Goal: Task Accomplishment & Management: Manage account settings

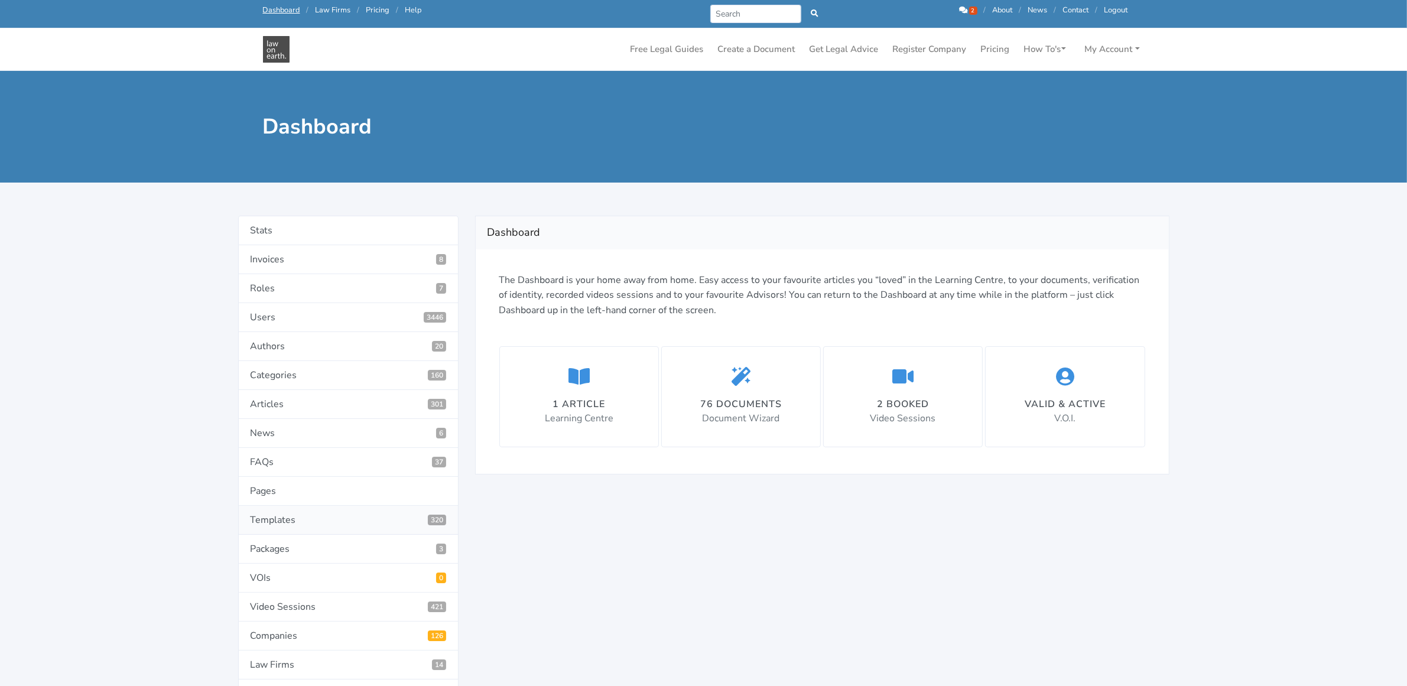
click at [255, 523] on link "Templates 320" at bounding box center [348, 520] width 220 height 29
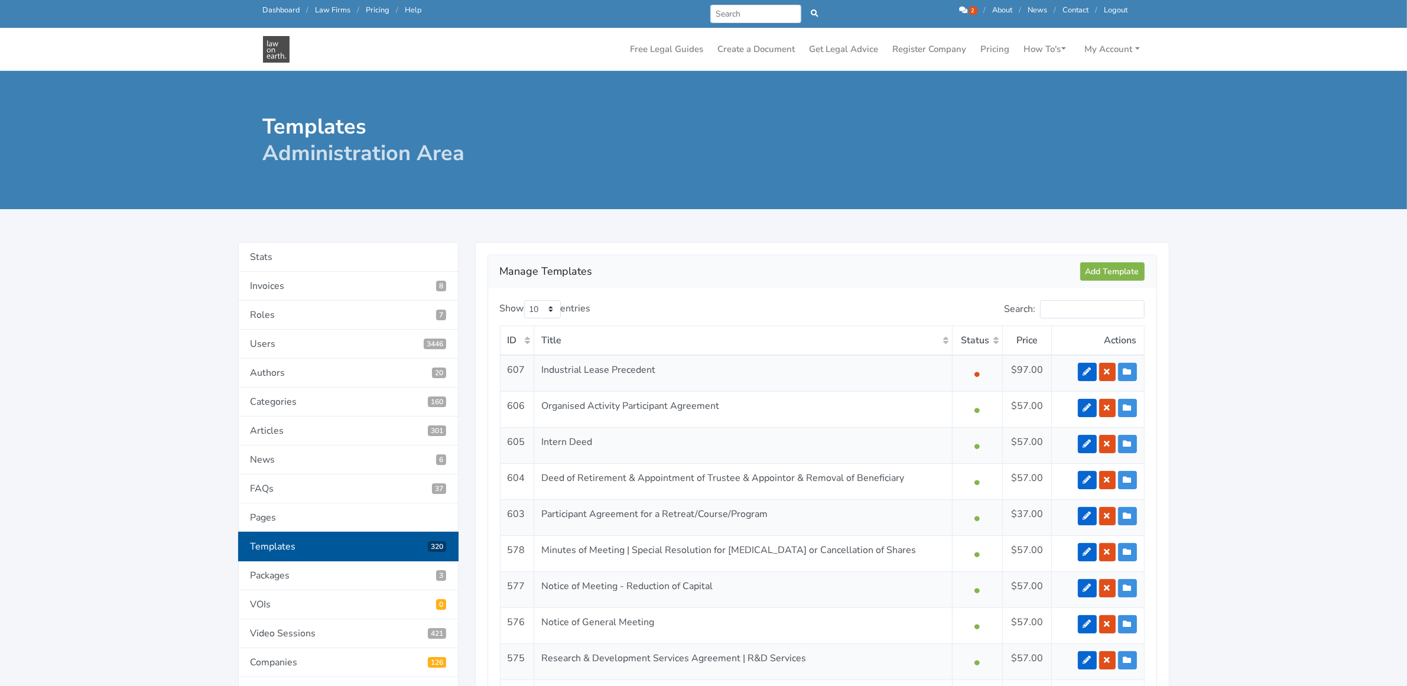
click at [994, 339] on th "Status" at bounding box center [978, 341] width 50 height 30
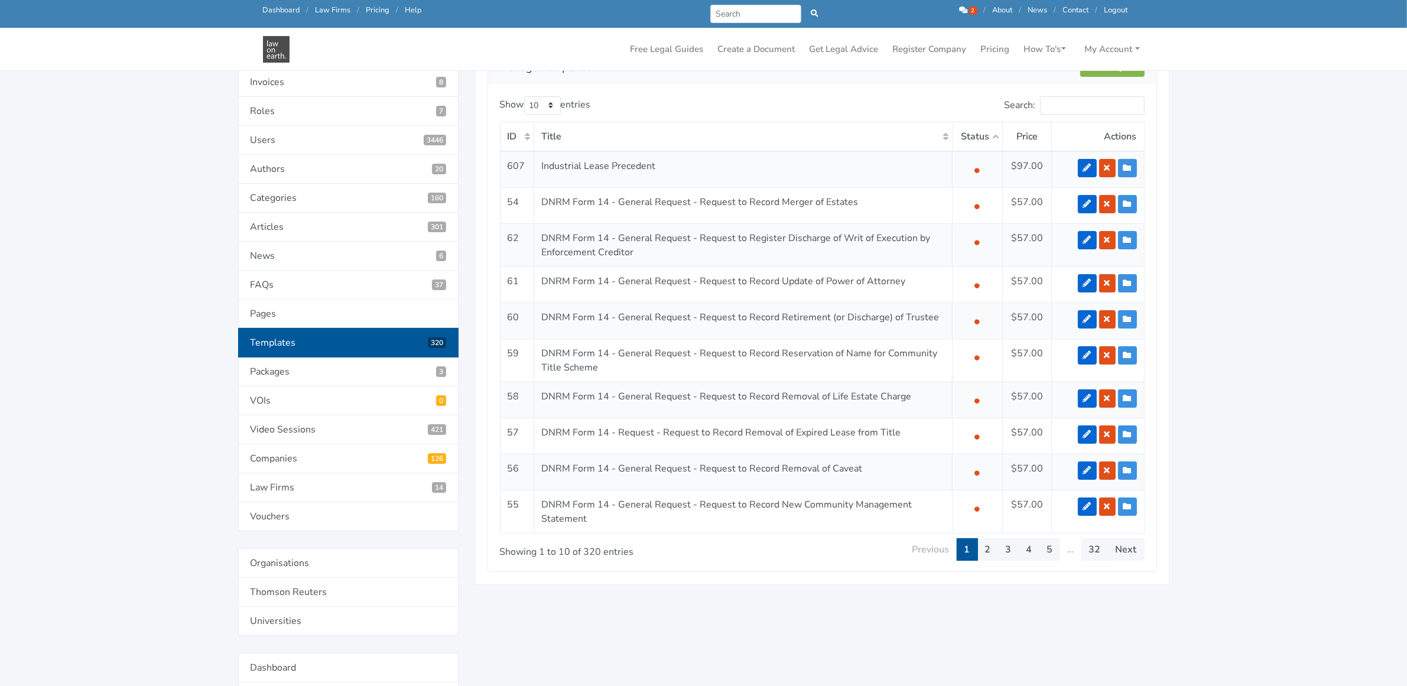
scroll to position [222, 0]
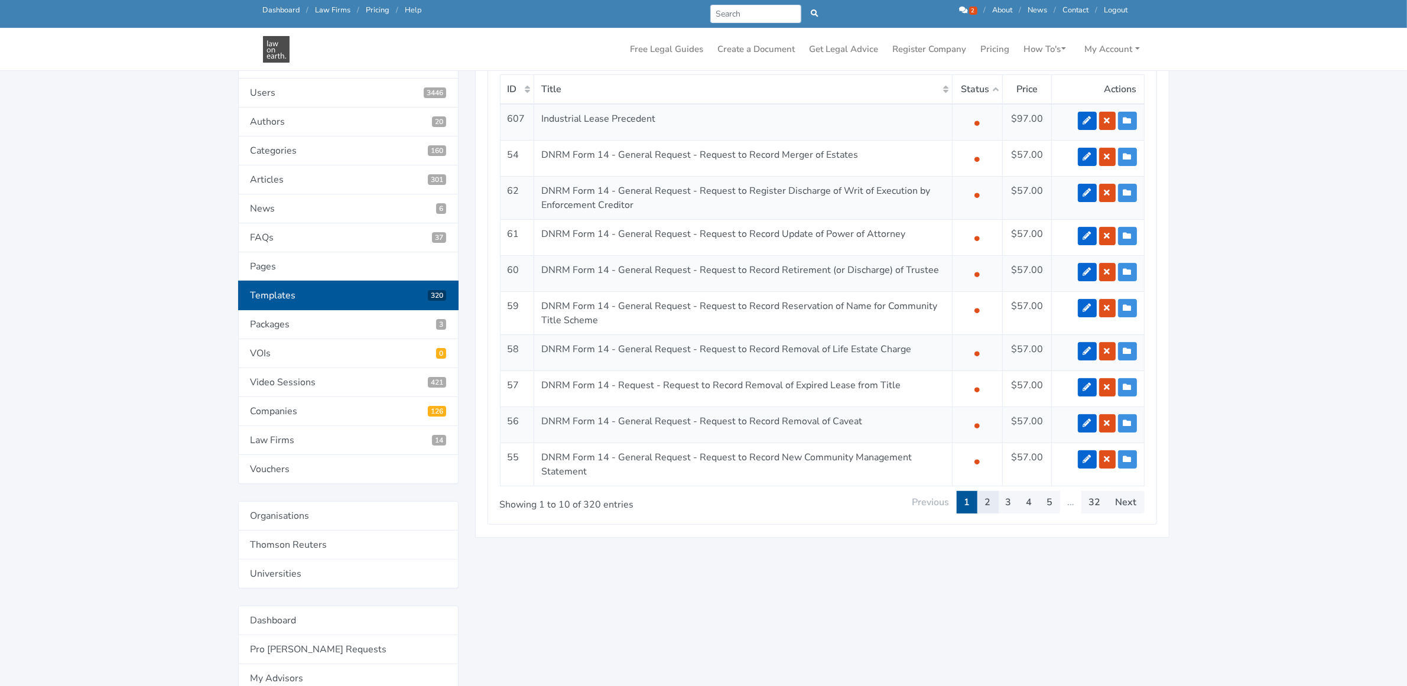
click at [987, 500] on link "2" at bounding box center [987, 502] width 21 height 22
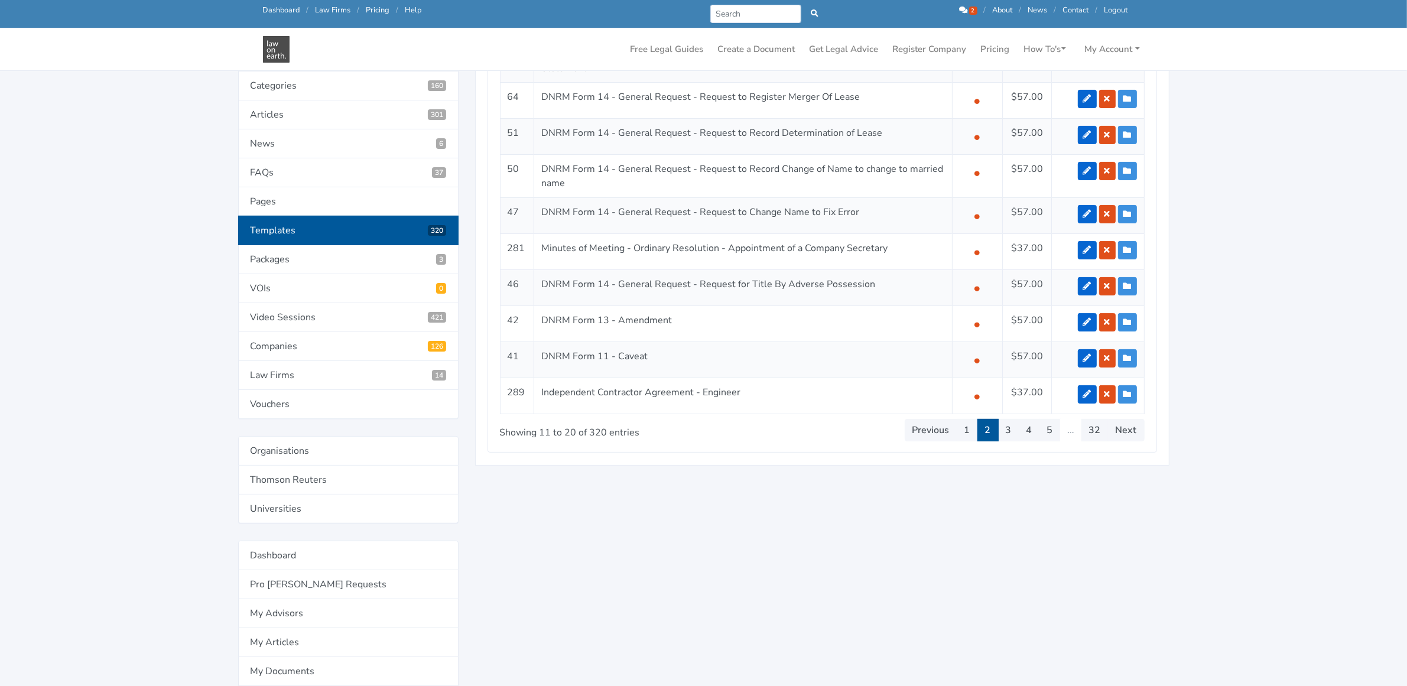
scroll to position [295, 0]
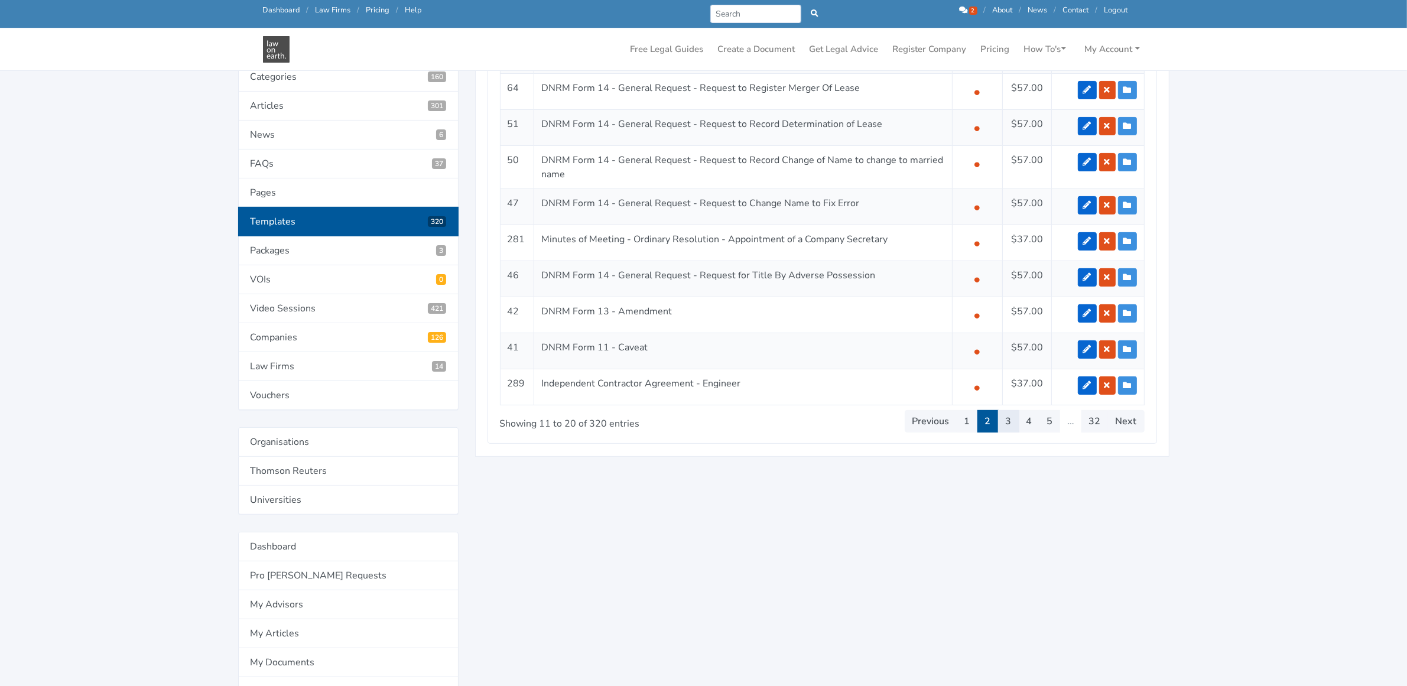
click at [1010, 424] on link "3" at bounding box center [1008, 421] width 21 height 22
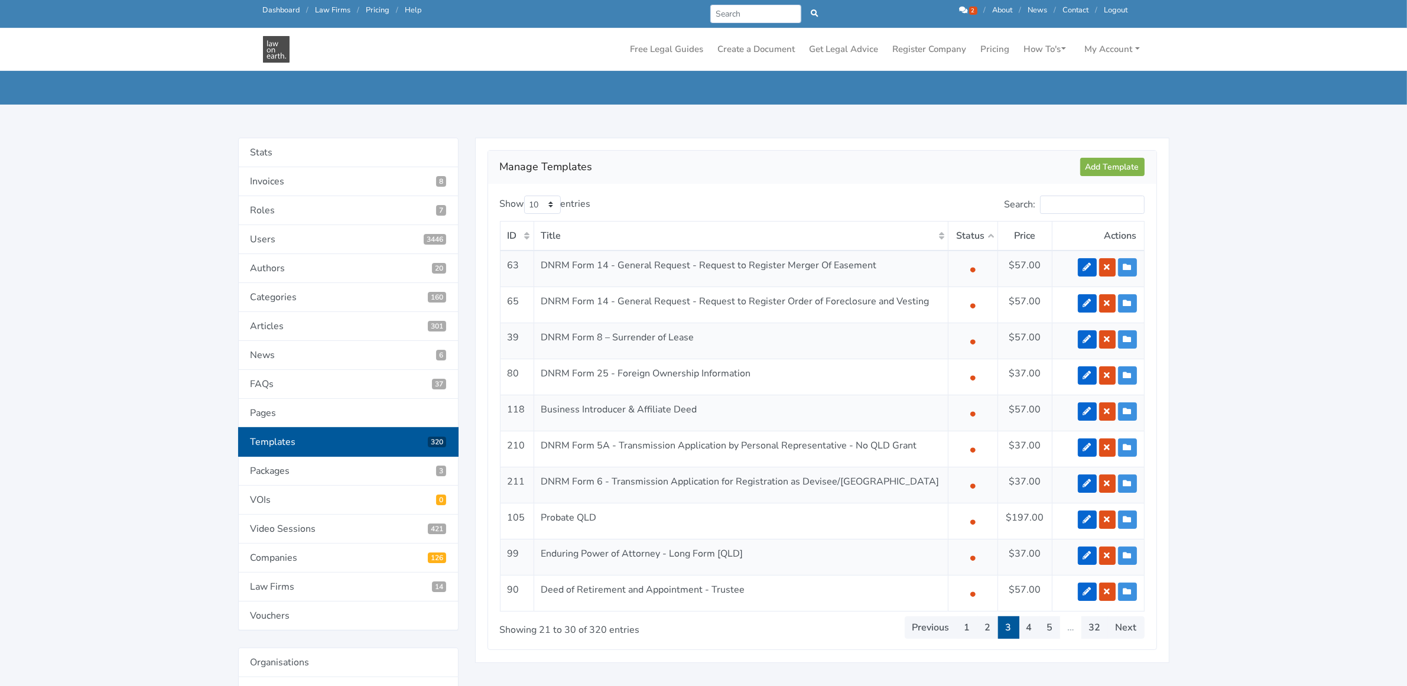
scroll to position [74, 0]
click at [1025, 632] on link "4" at bounding box center [1029, 628] width 21 height 22
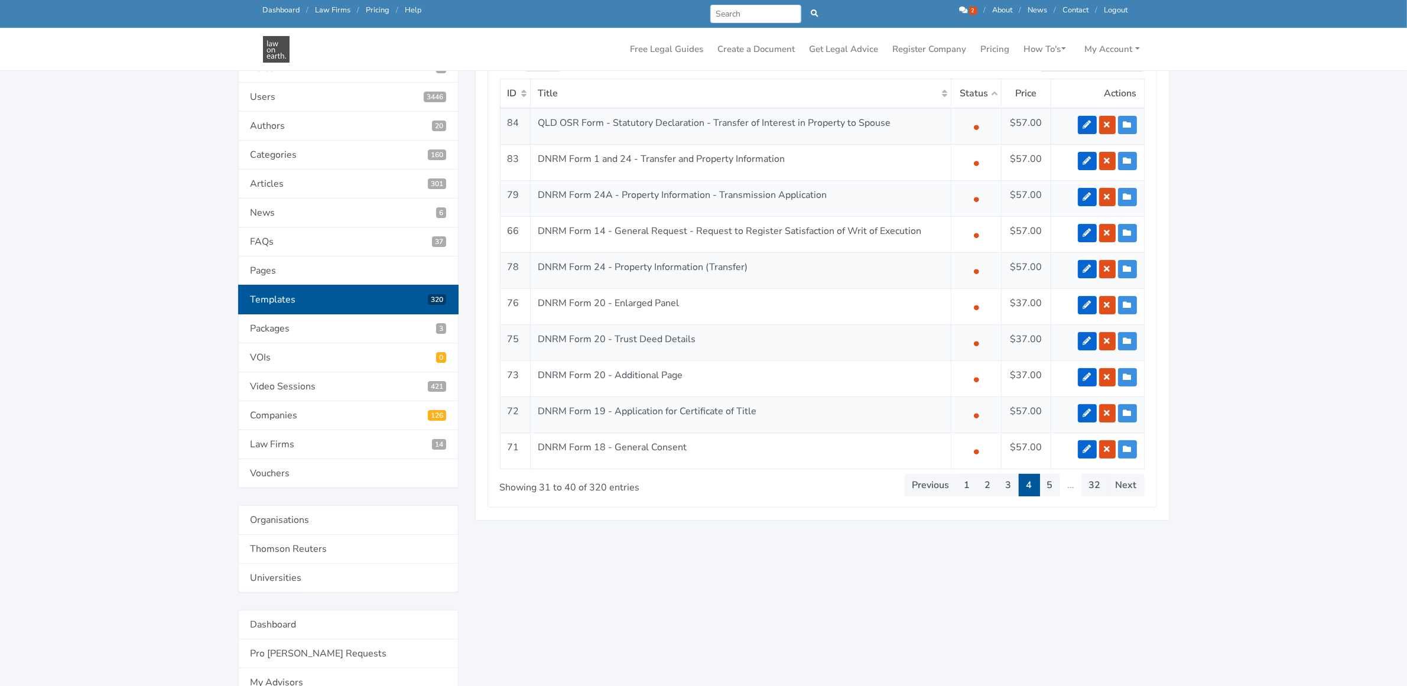
scroll to position [222, 0]
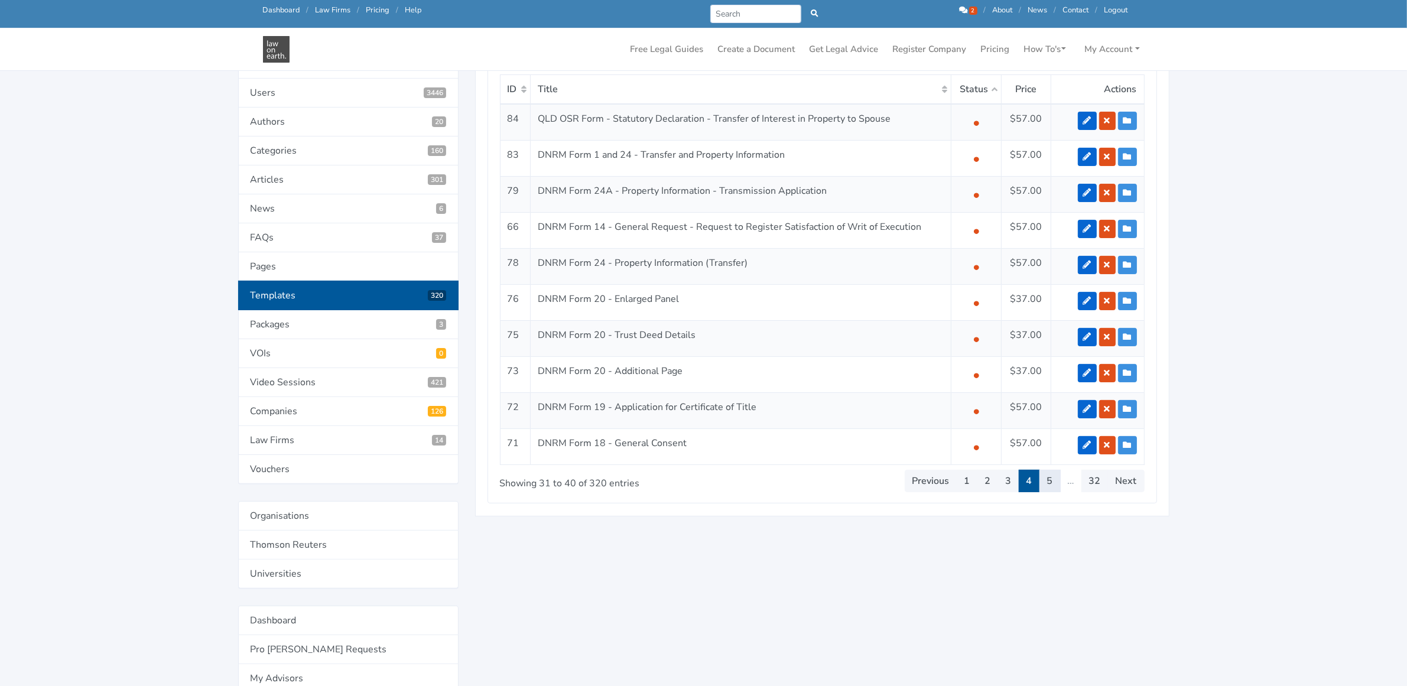
click at [1046, 482] on link "5" at bounding box center [1049, 481] width 21 height 22
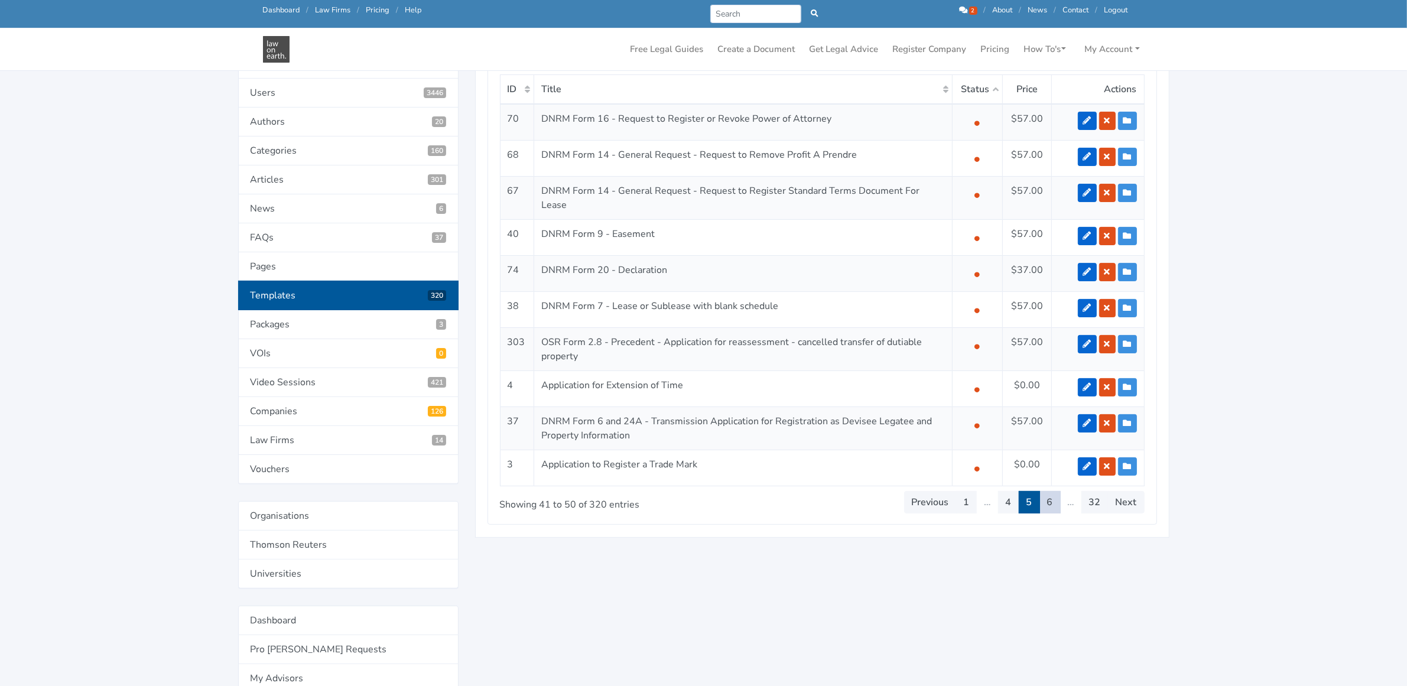
click at [1050, 498] on link "6" at bounding box center [1049, 502] width 21 height 22
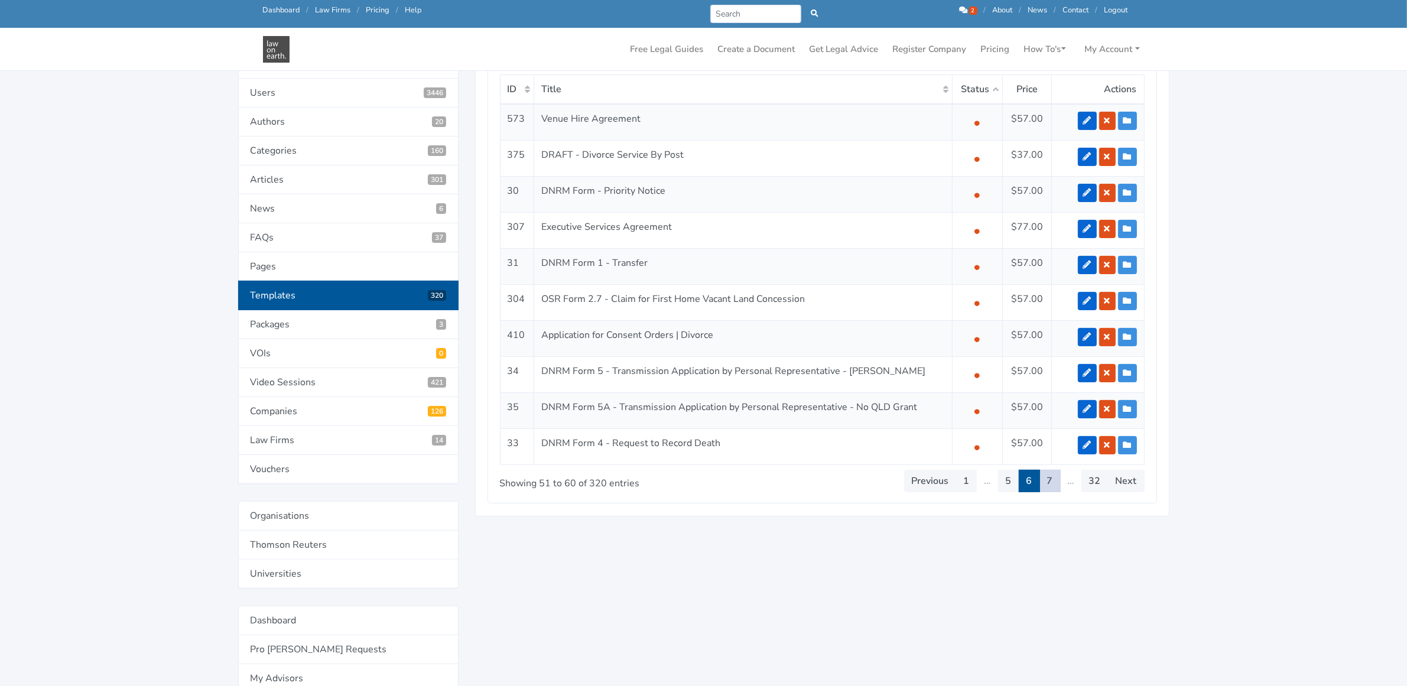
click at [1049, 483] on link "7" at bounding box center [1049, 481] width 21 height 22
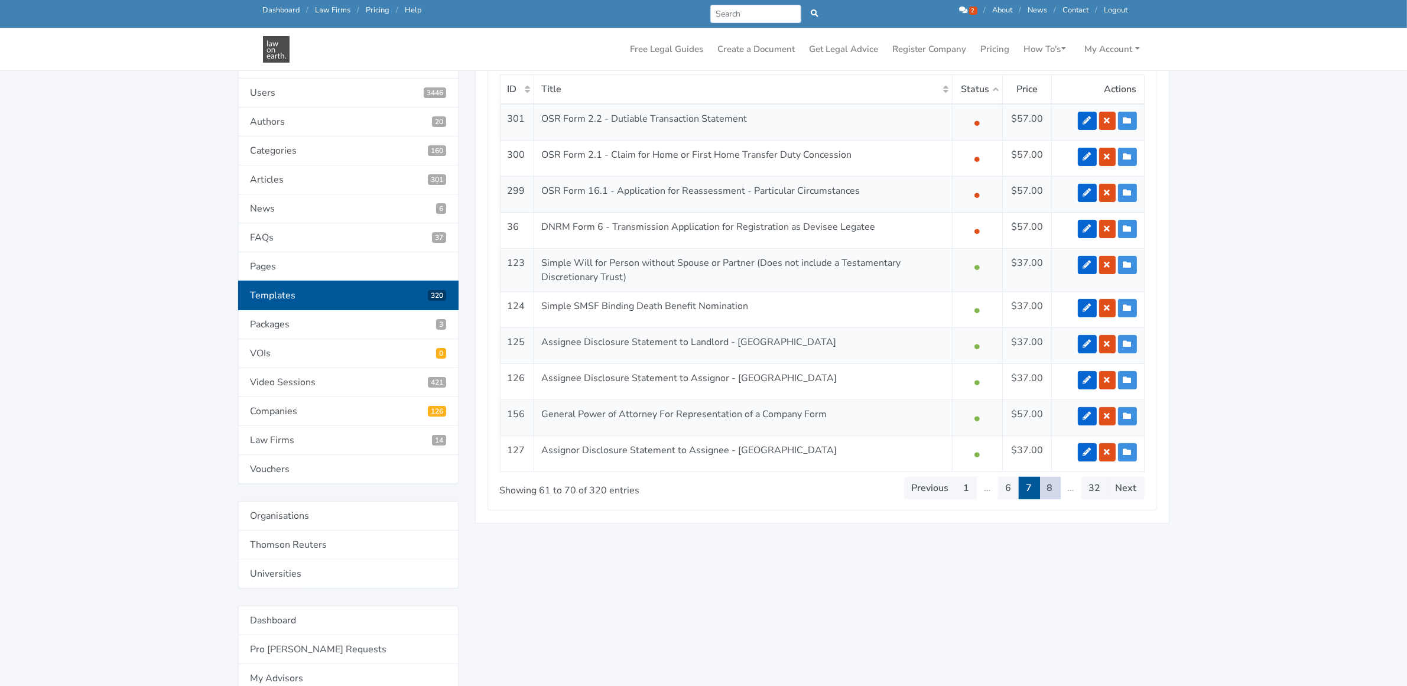
click at [1050, 489] on link "8" at bounding box center [1049, 488] width 21 height 22
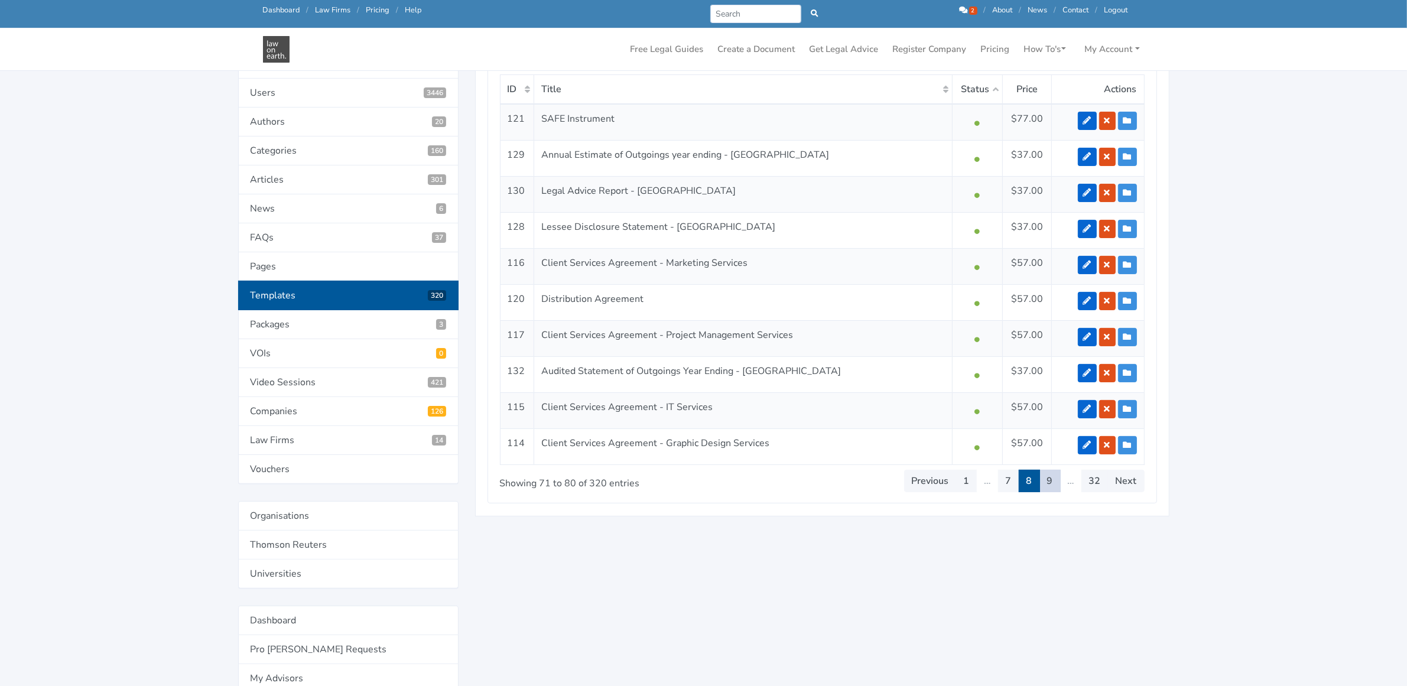
click at [1050, 482] on link "9" at bounding box center [1049, 481] width 21 height 22
click at [1049, 486] on link "10" at bounding box center [1046, 481] width 27 height 22
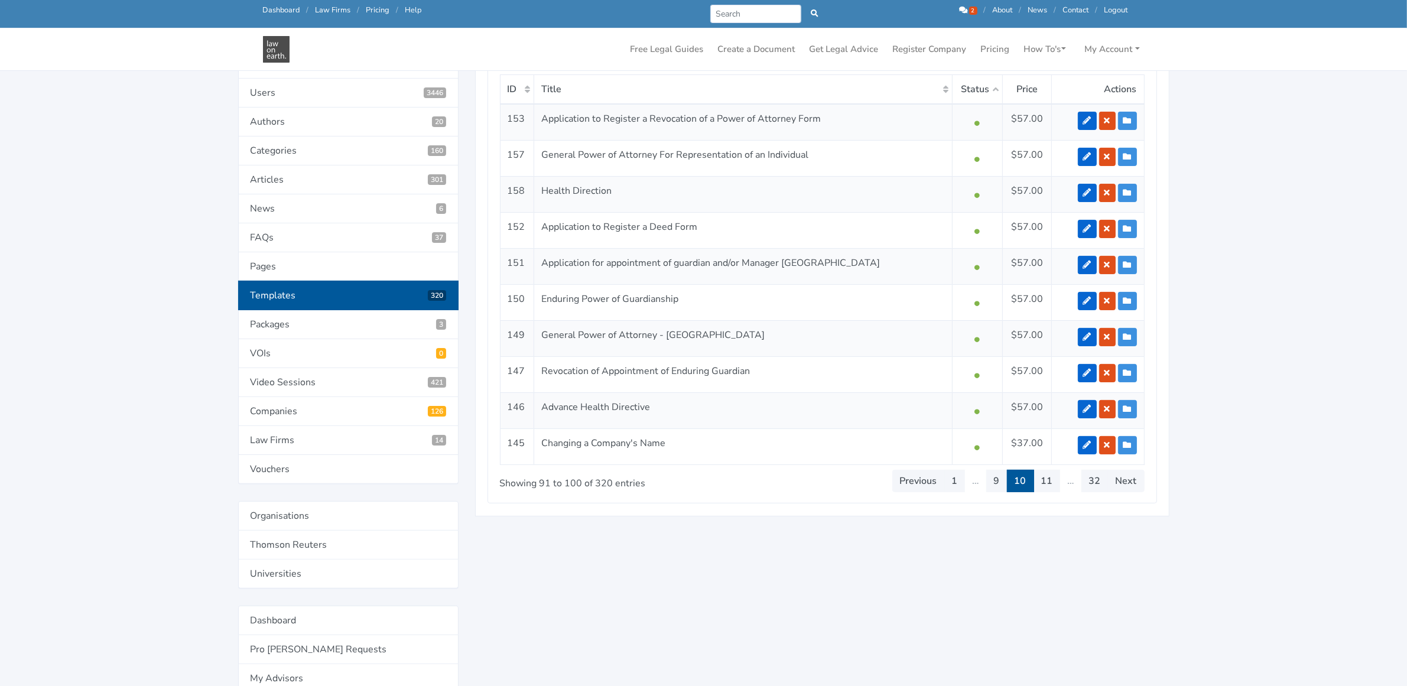
click at [1049, 486] on link "11" at bounding box center [1046, 481] width 27 height 22
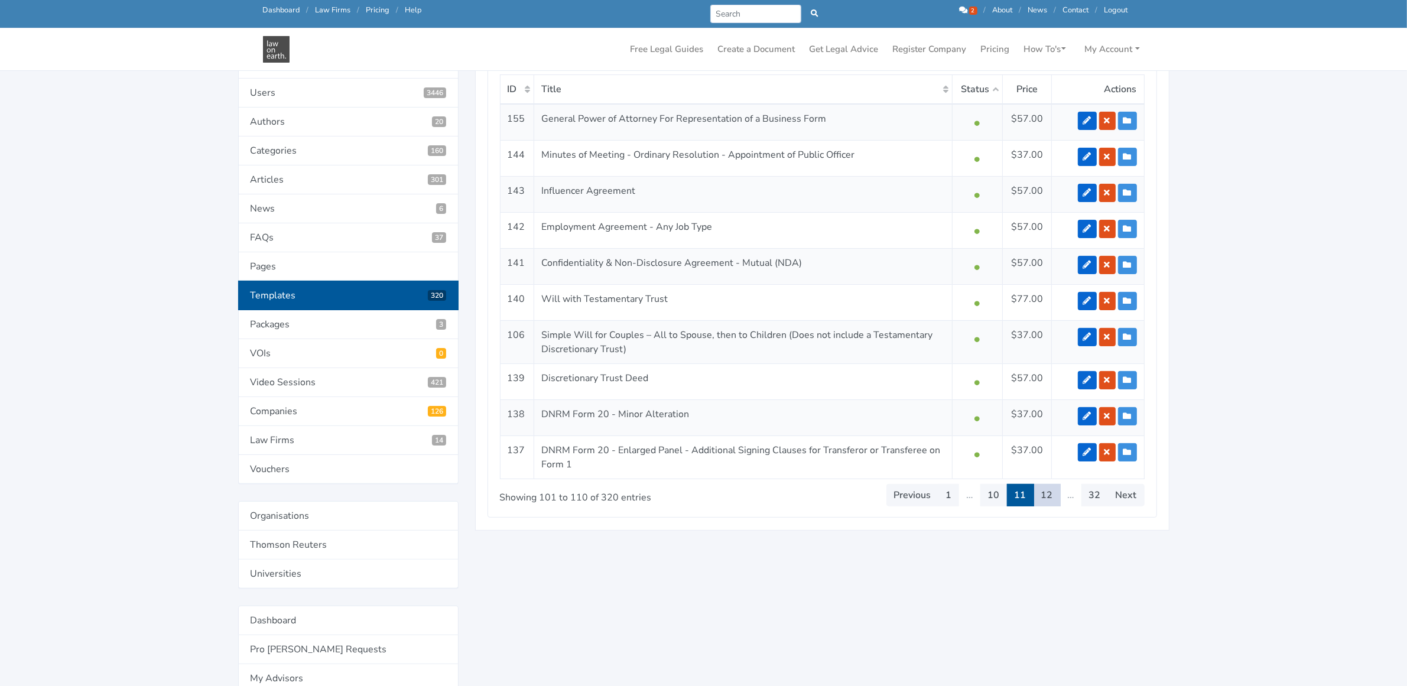
click at [1045, 501] on link "12" at bounding box center [1046, 495] width 27 height 22
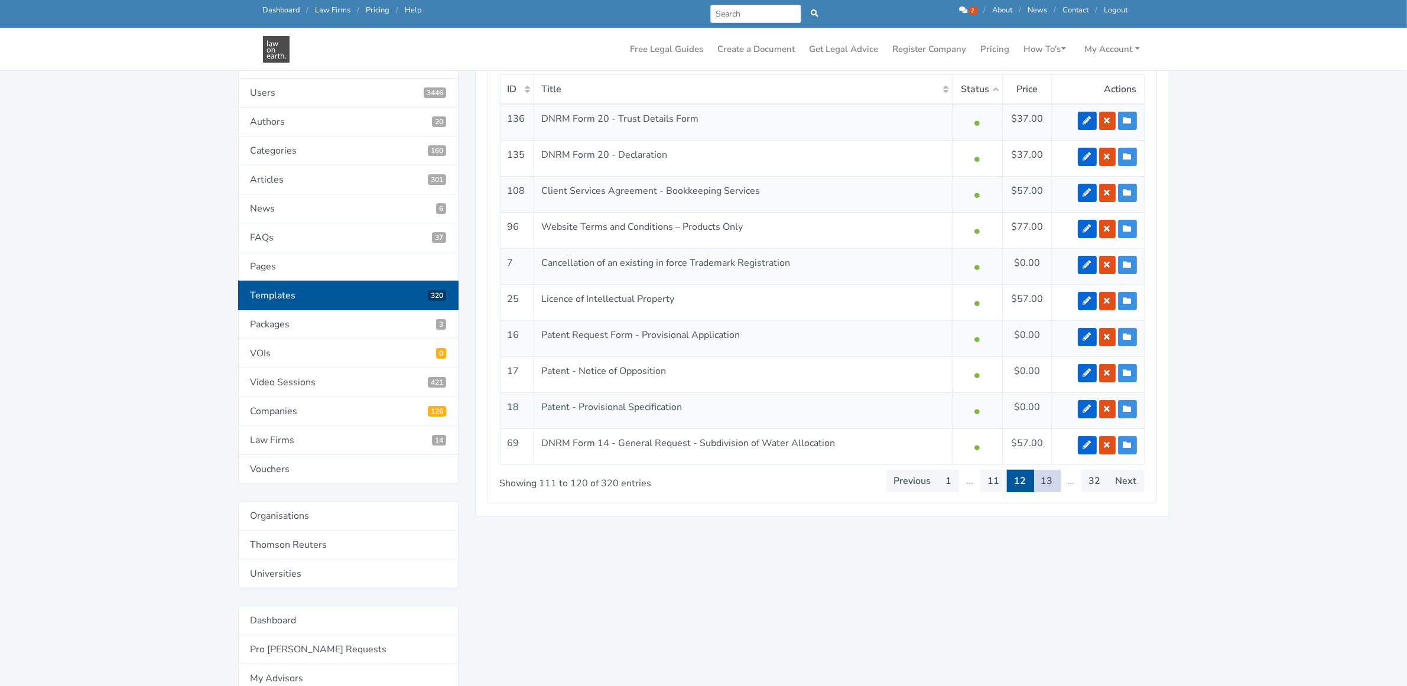
click at [1049, 486] on link "13" at bounding box center [1046, 481] width 27 height 22
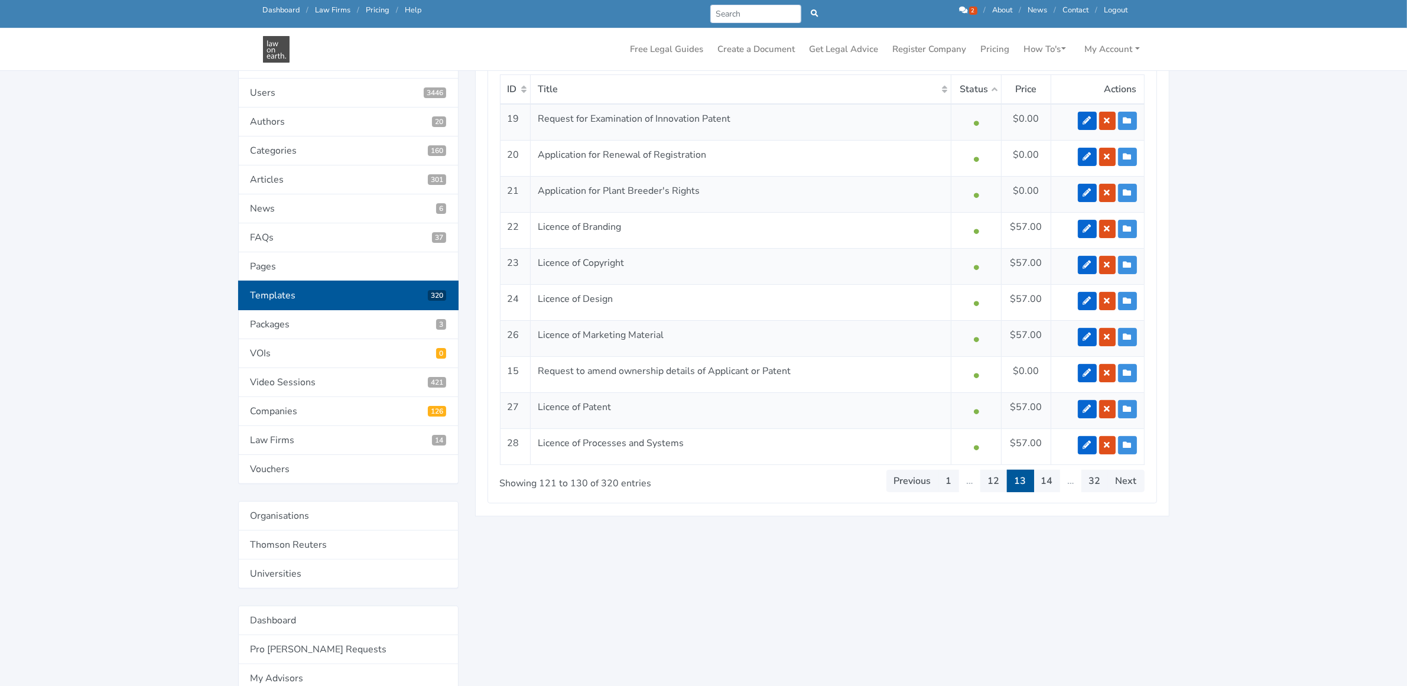
click at [1049, 486] on link "14" at bounding box center [1046, 481] width 27 height 22
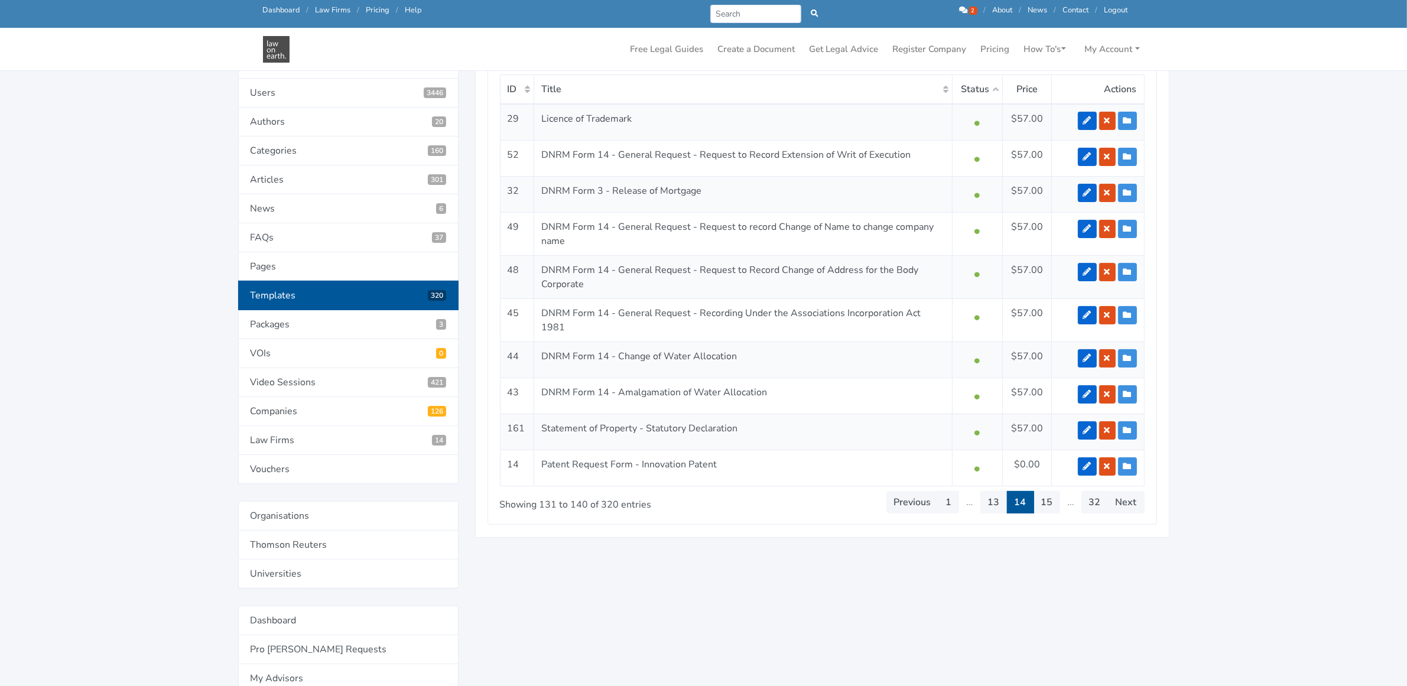
click at [1049, 491] on link "15" at bounding box center [1046, 502] width 27 height 22
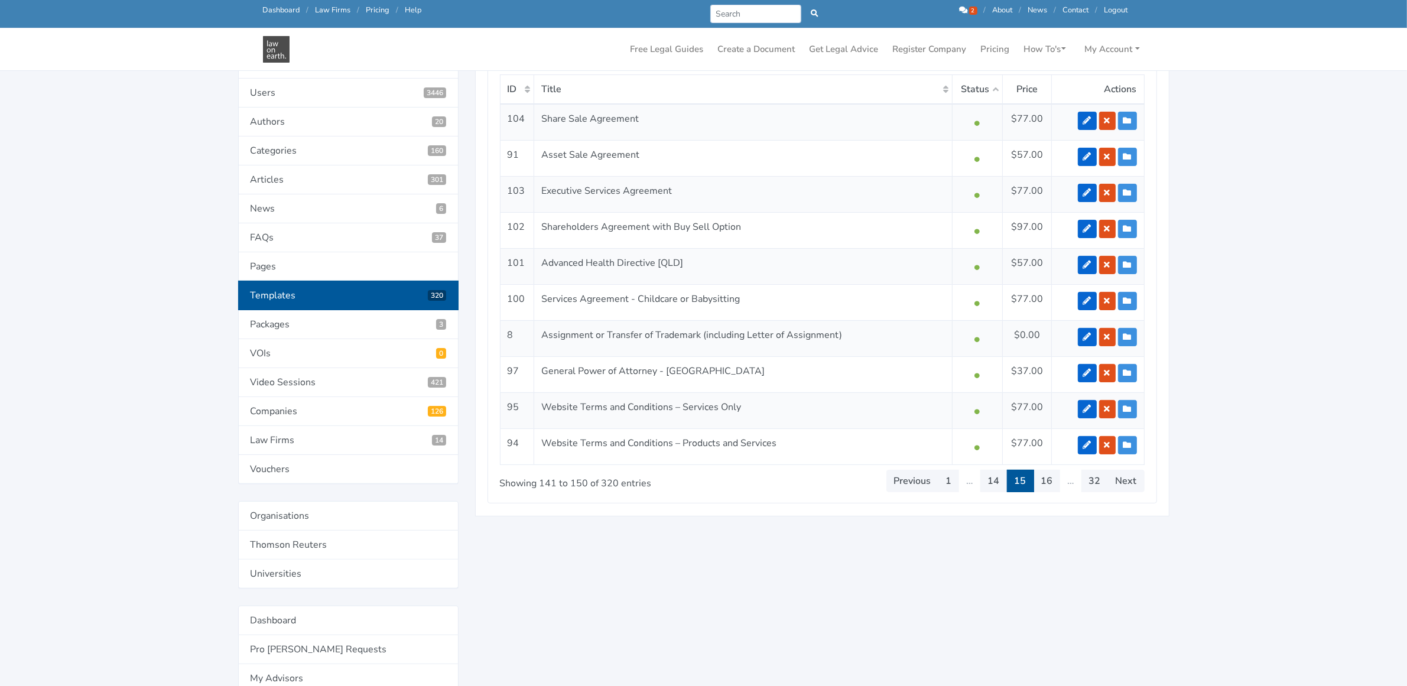
click at [1049, 486] on link "16" at bounding box center [1046, 481] width 27 height 22
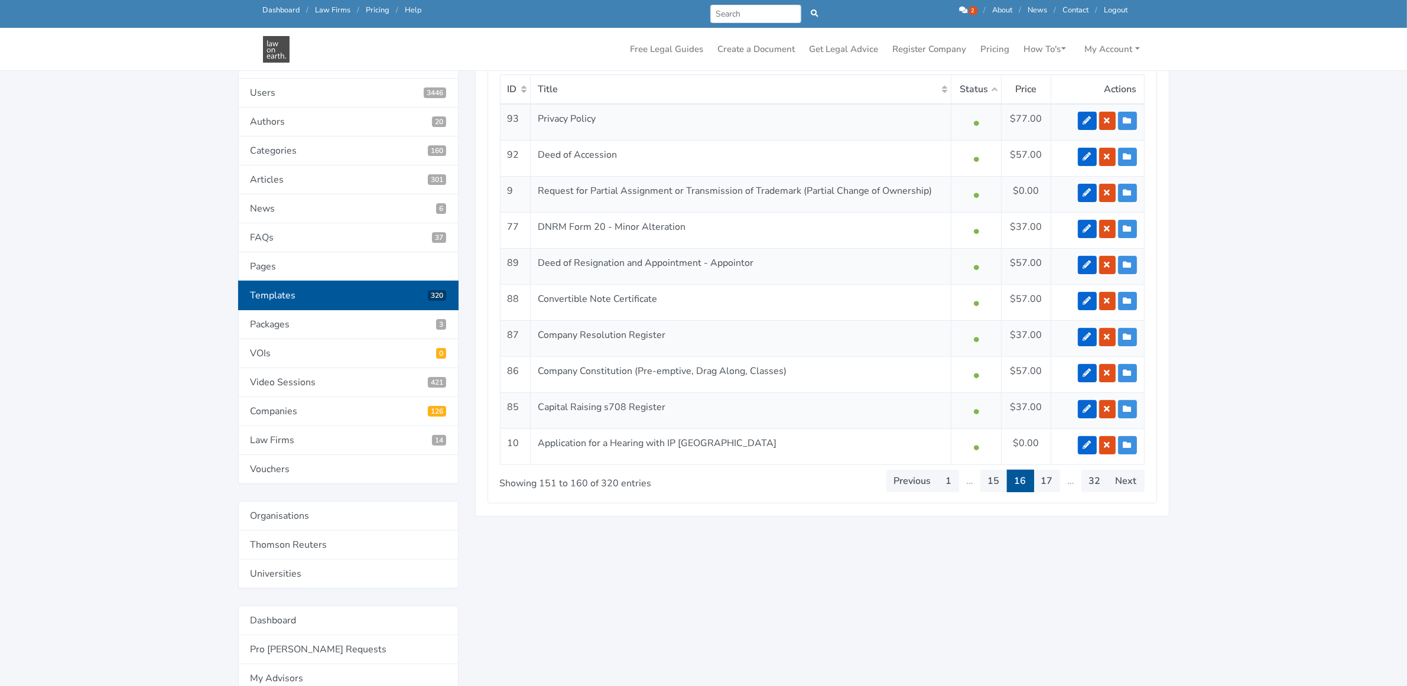
click at [1049, 486] on link "17" at bounding box center [1046, 481] width 27 height 22
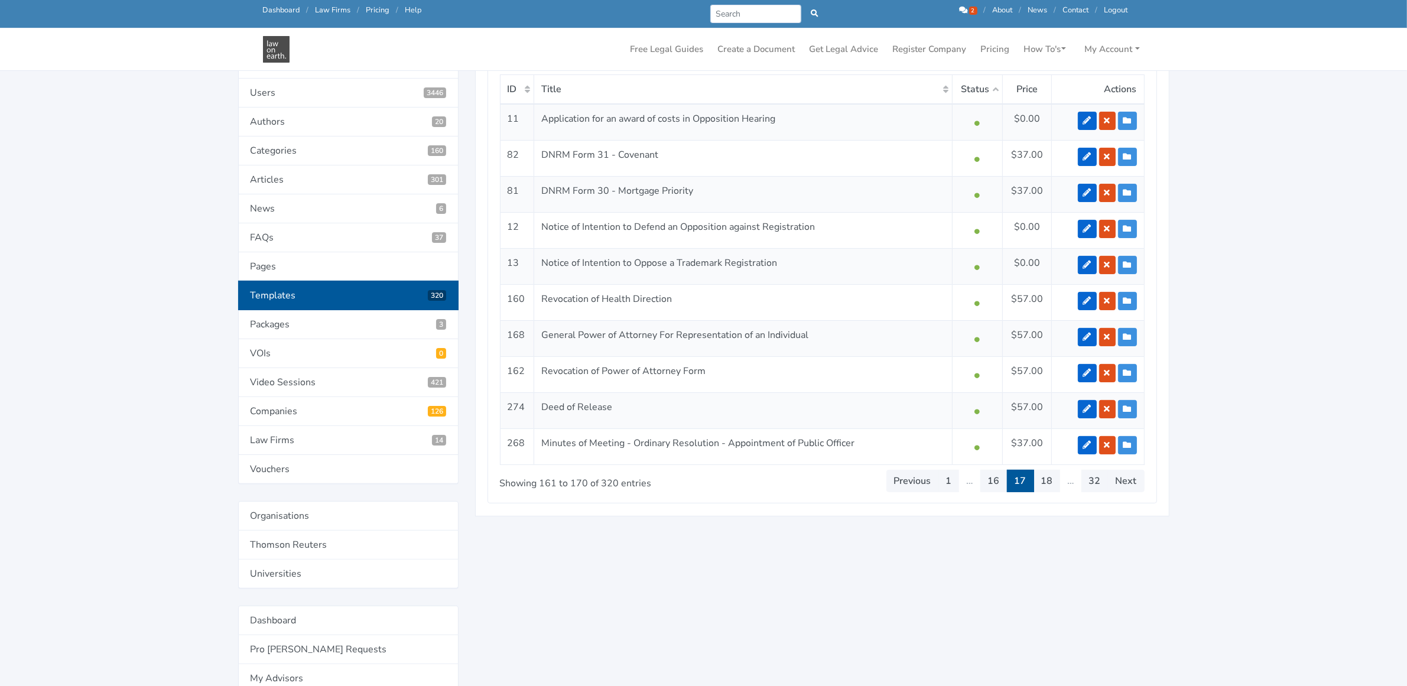
click at [1049, 486] on link "18" at bounding box center [1046, 481] width 27 height 22
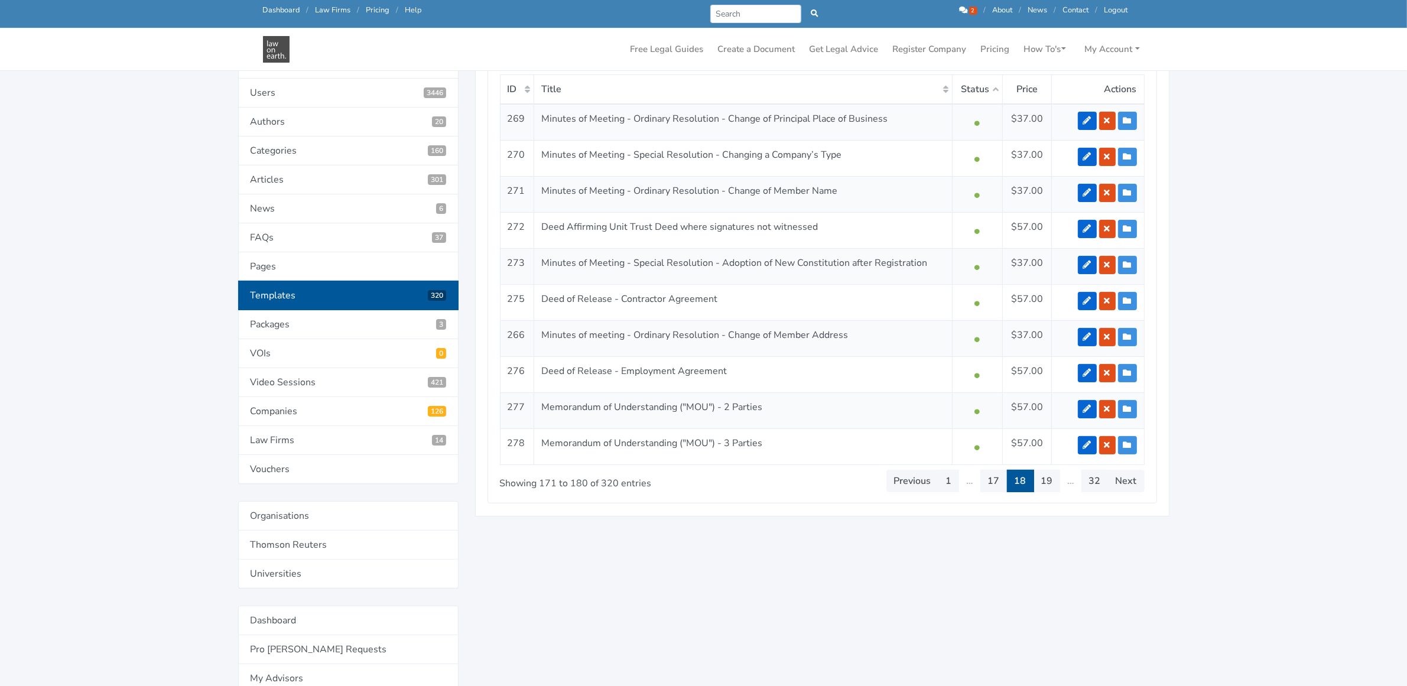
click at [1049, 486] on link "19" at bounding box center [1046, 481] width 27 height 22
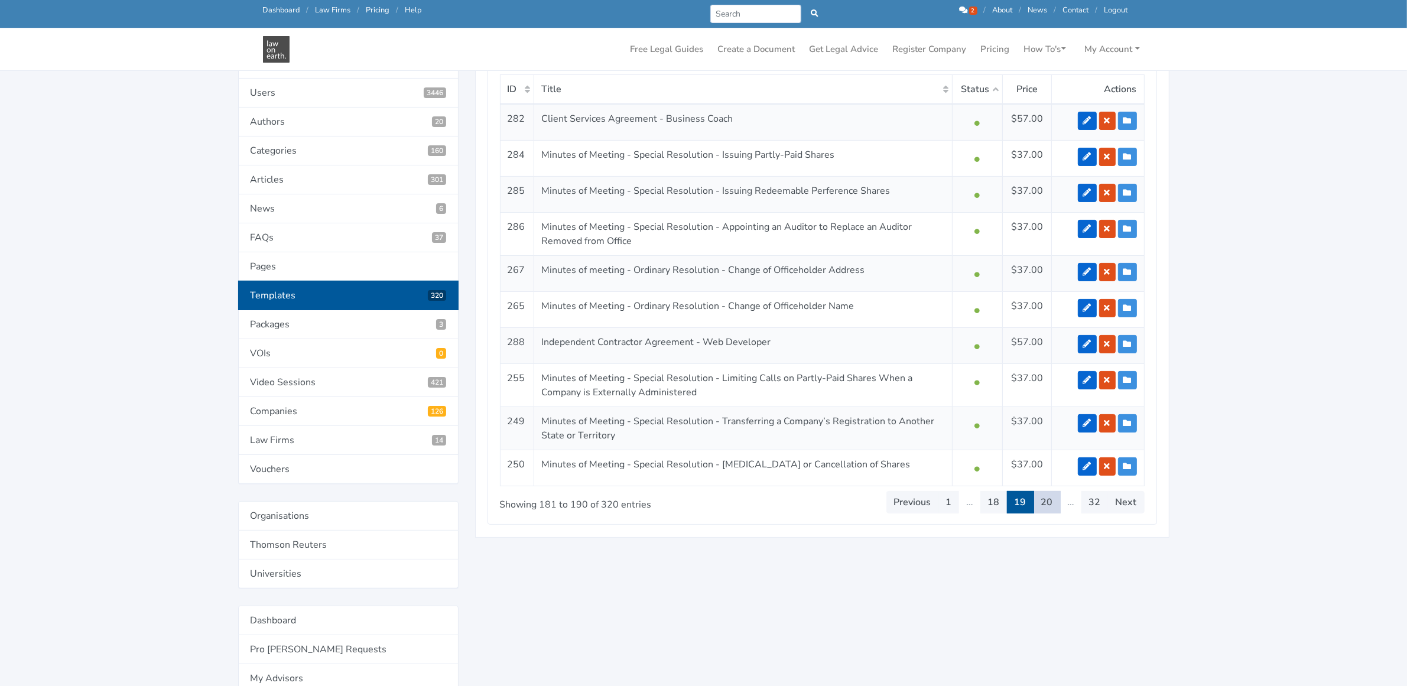
click at [1047, 506] on link "20" at bounding box center [1046, 502] width 27 height 22
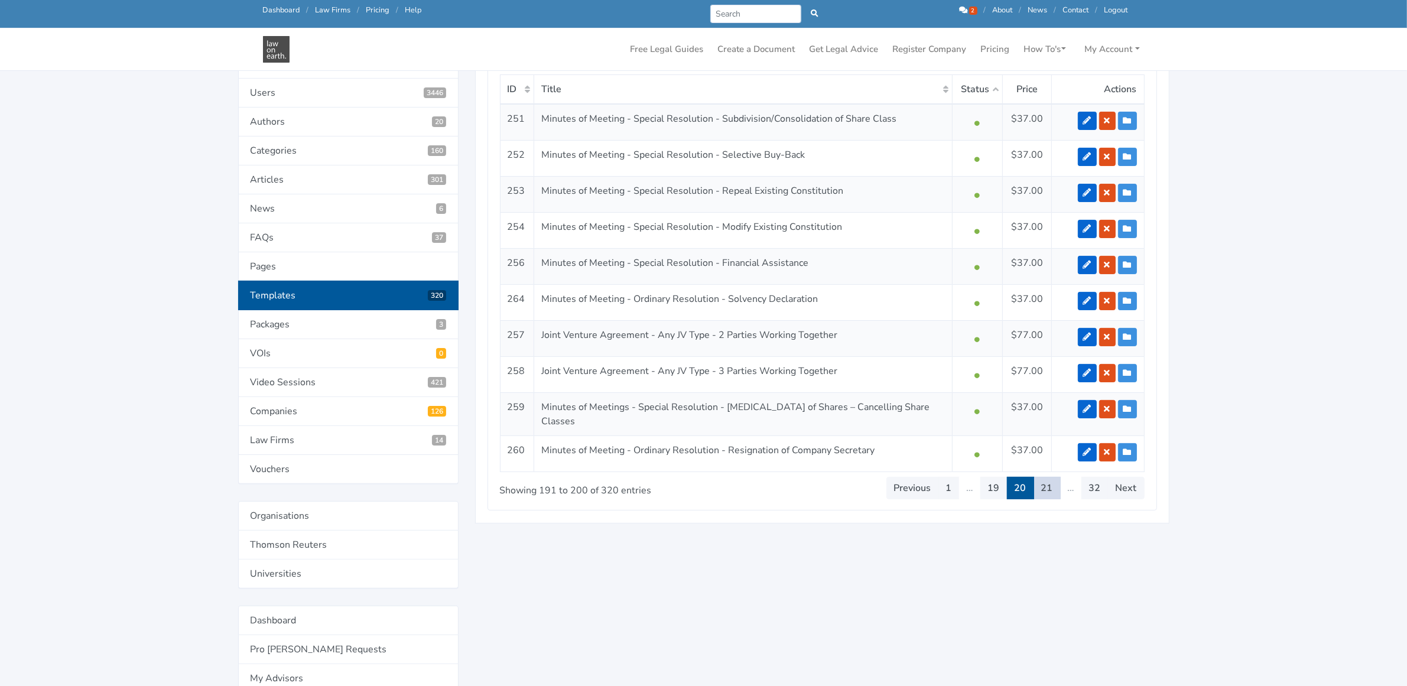
click at [1042, 489] on link "21" at bounding box center [1046, 488] width 27 height 22
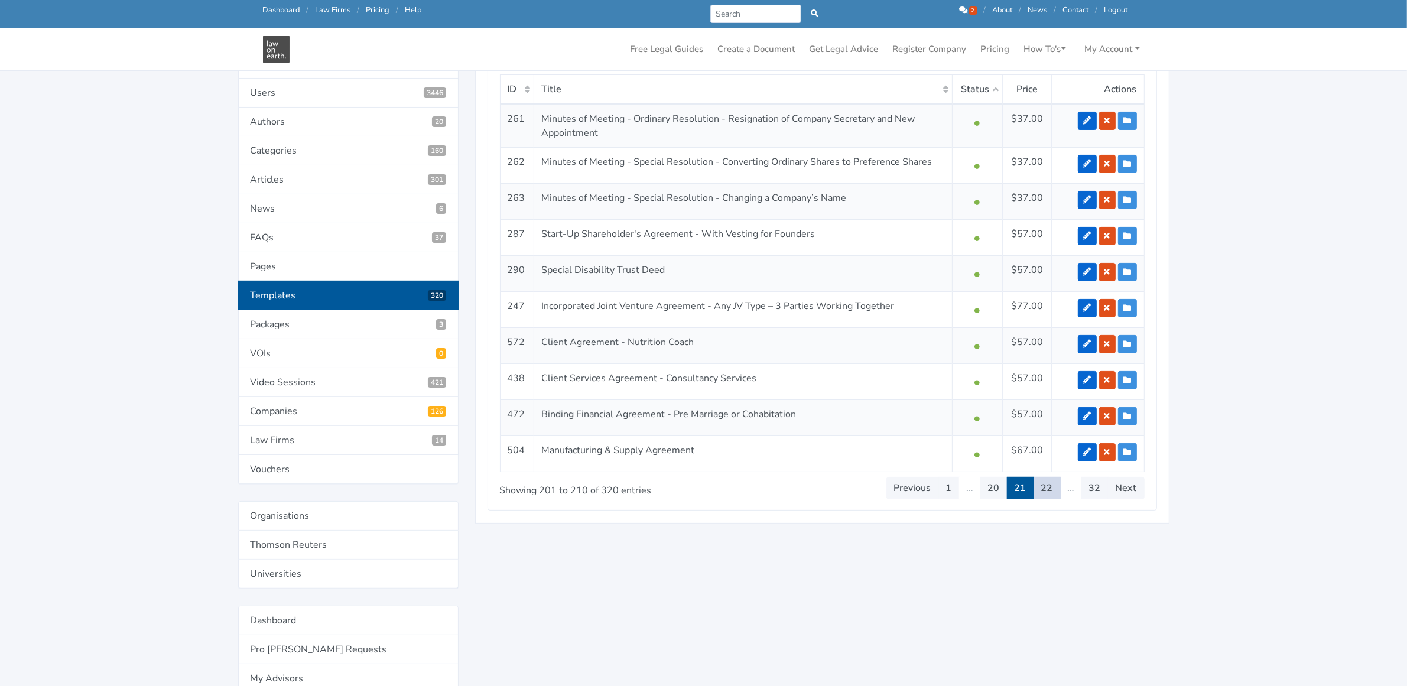
click at [1046, 491] on link "22" at bounding box center [1046, 488] width 27 height 22
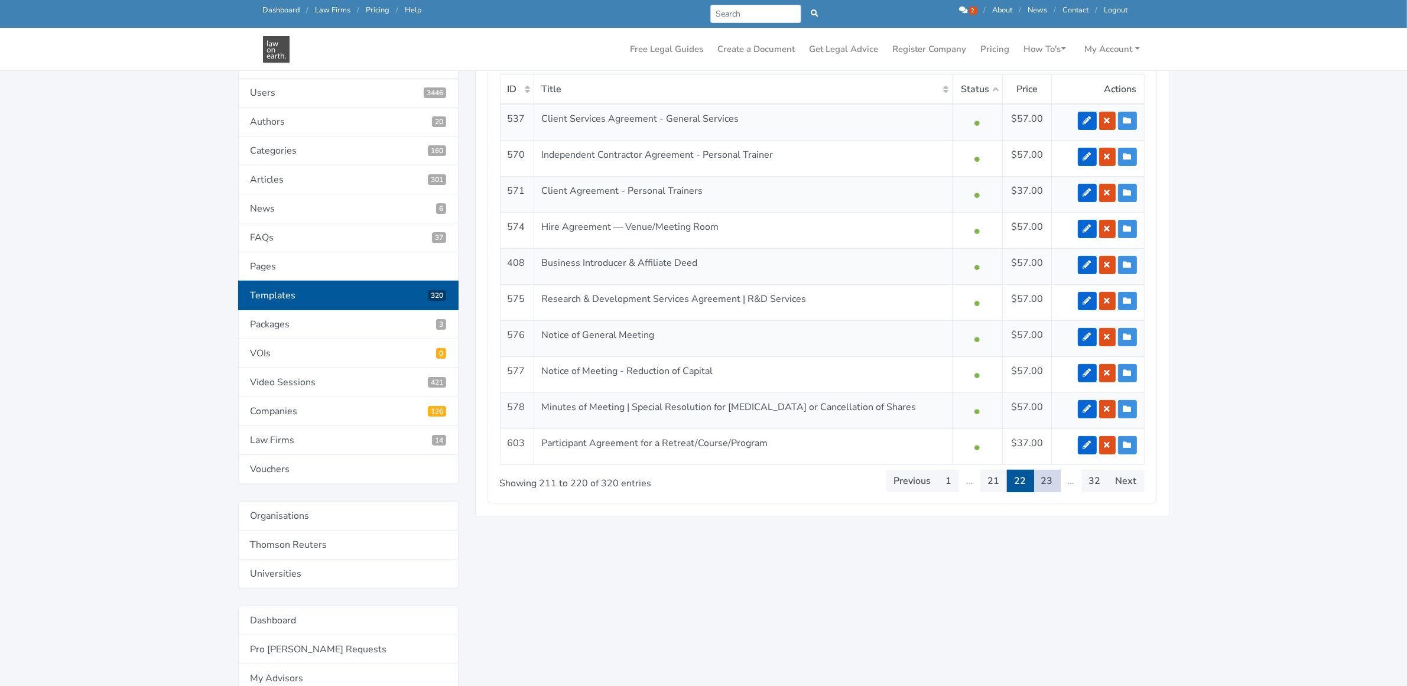
click at [1045, 482] on link "23" at bounding box center [1046, 481] width 27 height 22
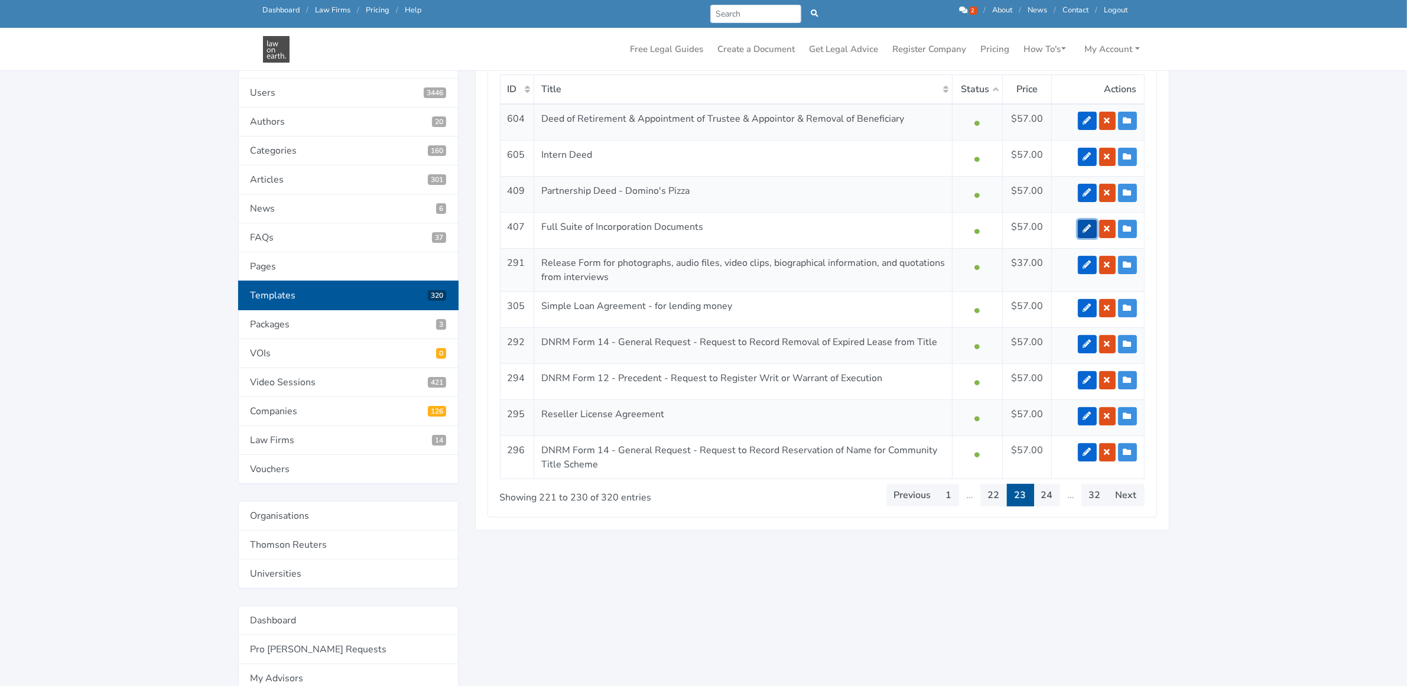
click at [1085, 228] on icon at bounding box center [1087, 229] width 8 height 8
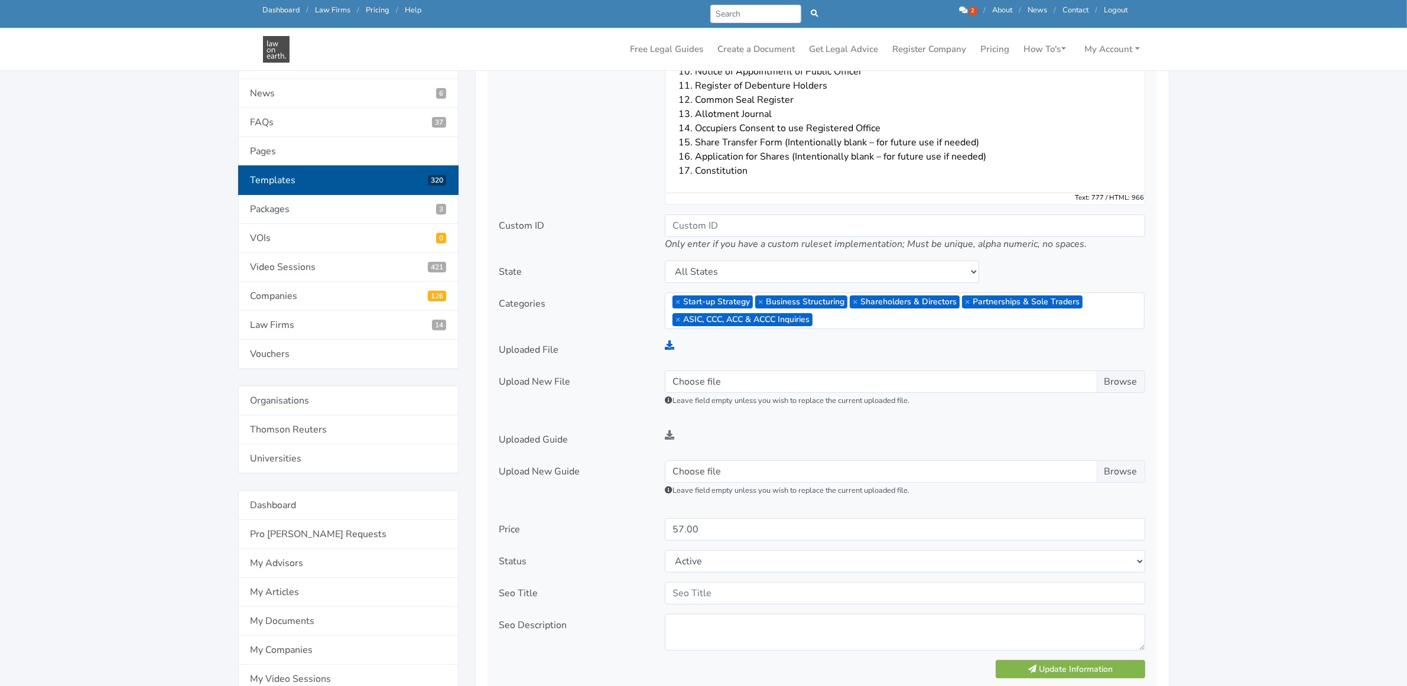
scroll to position [369, 0]
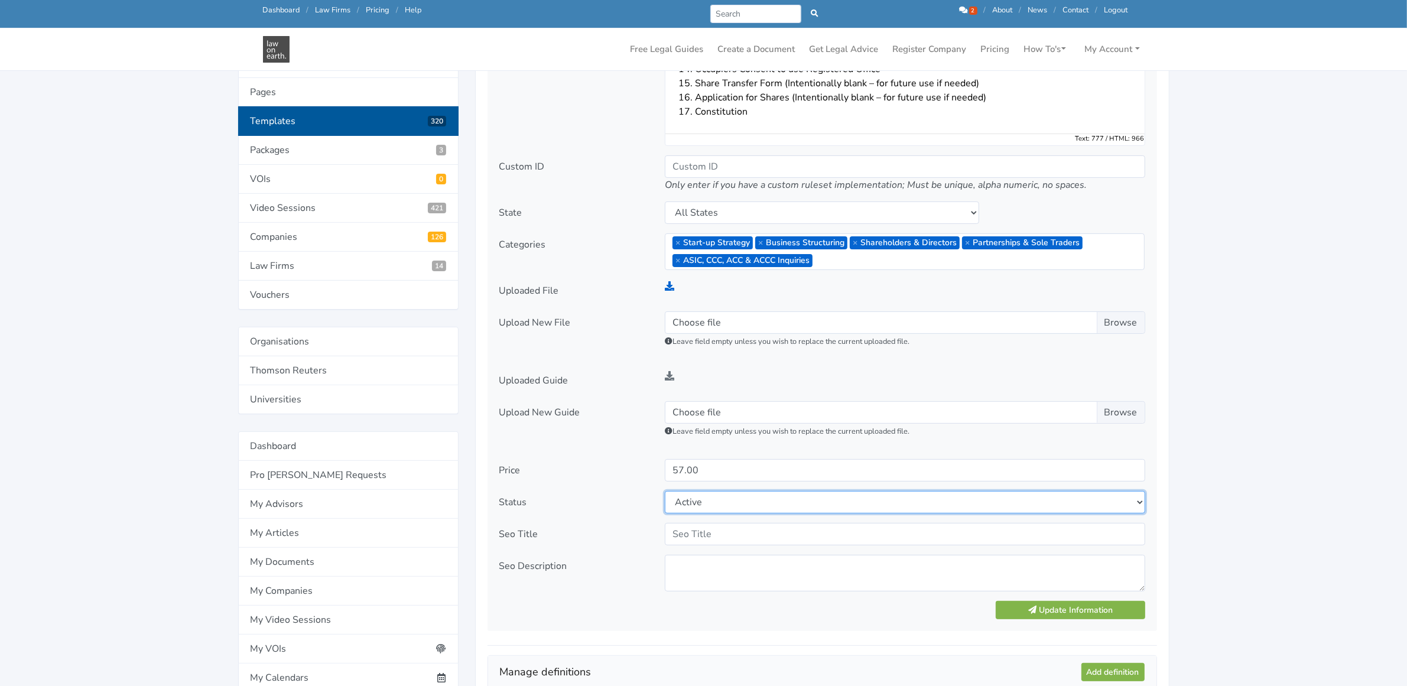
click at [727, 504] on select "Active Disabled" at bounding box center [905, 502] width 480 height 22
select select "0"
click at [665, 491] on select "Active Disabled" at bounding box center [905, 502] width 480 height 22
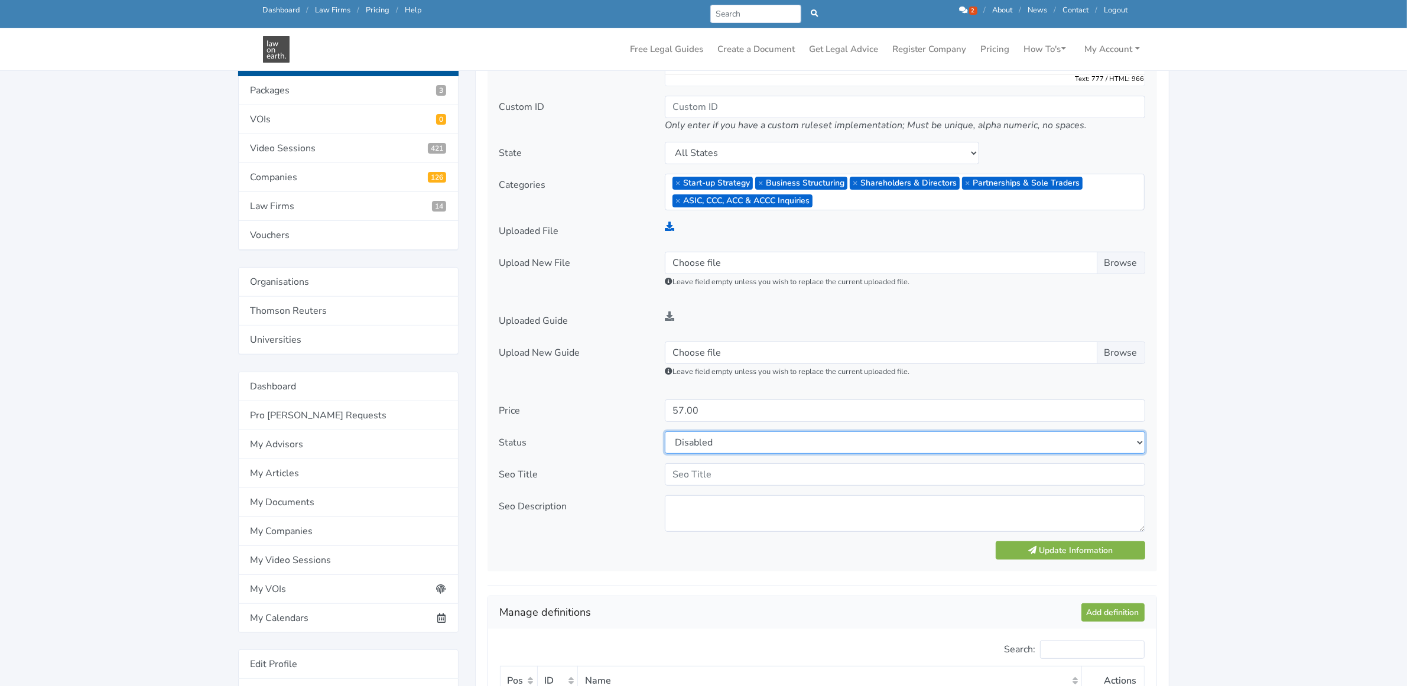
scroll to position [517, 0]
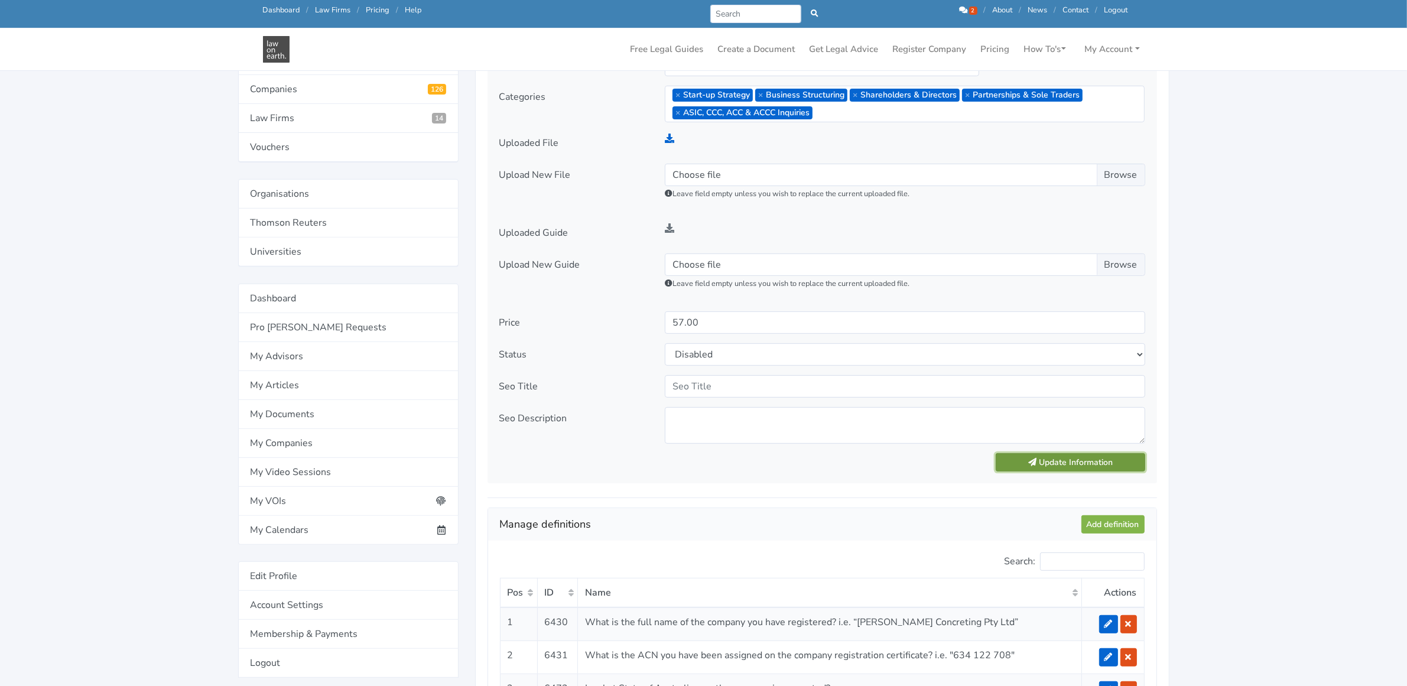
click at [1042, 460] on button "Update Information" at bounding box center [1070, 462] width 149 height 18
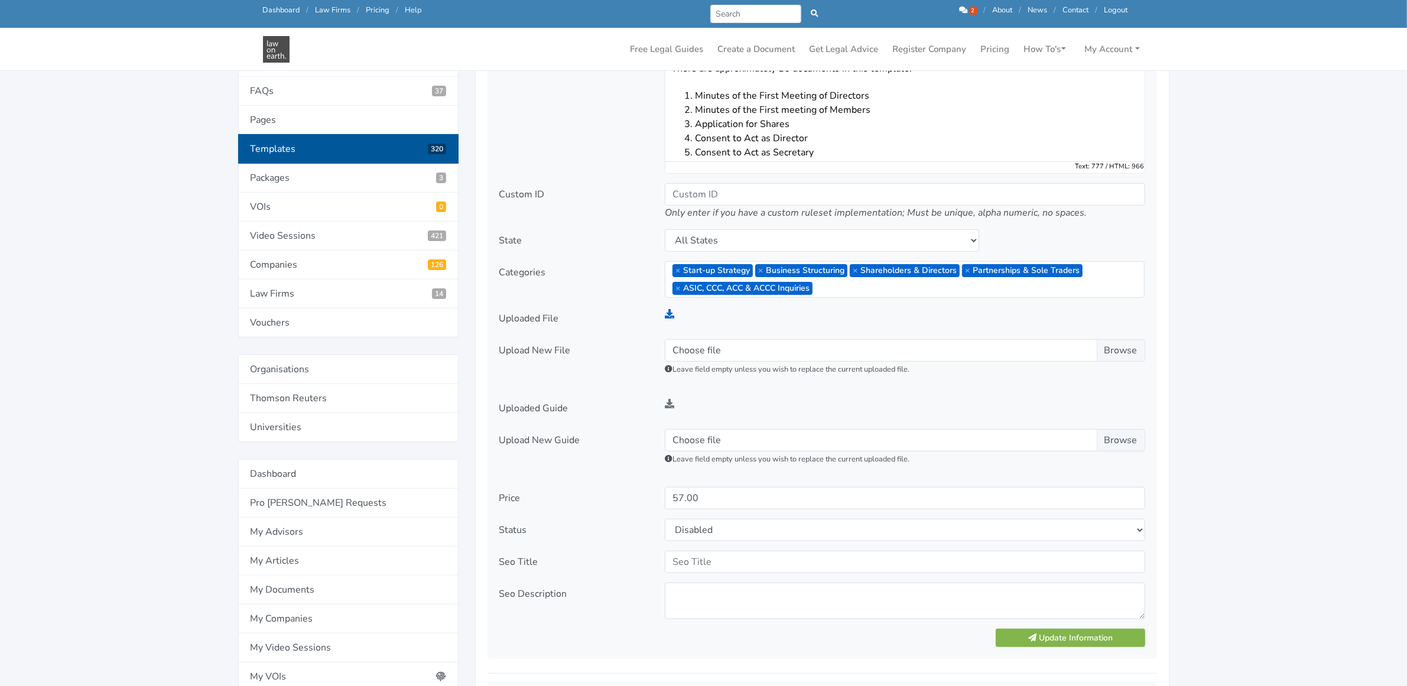
scroll to position [665, 0]
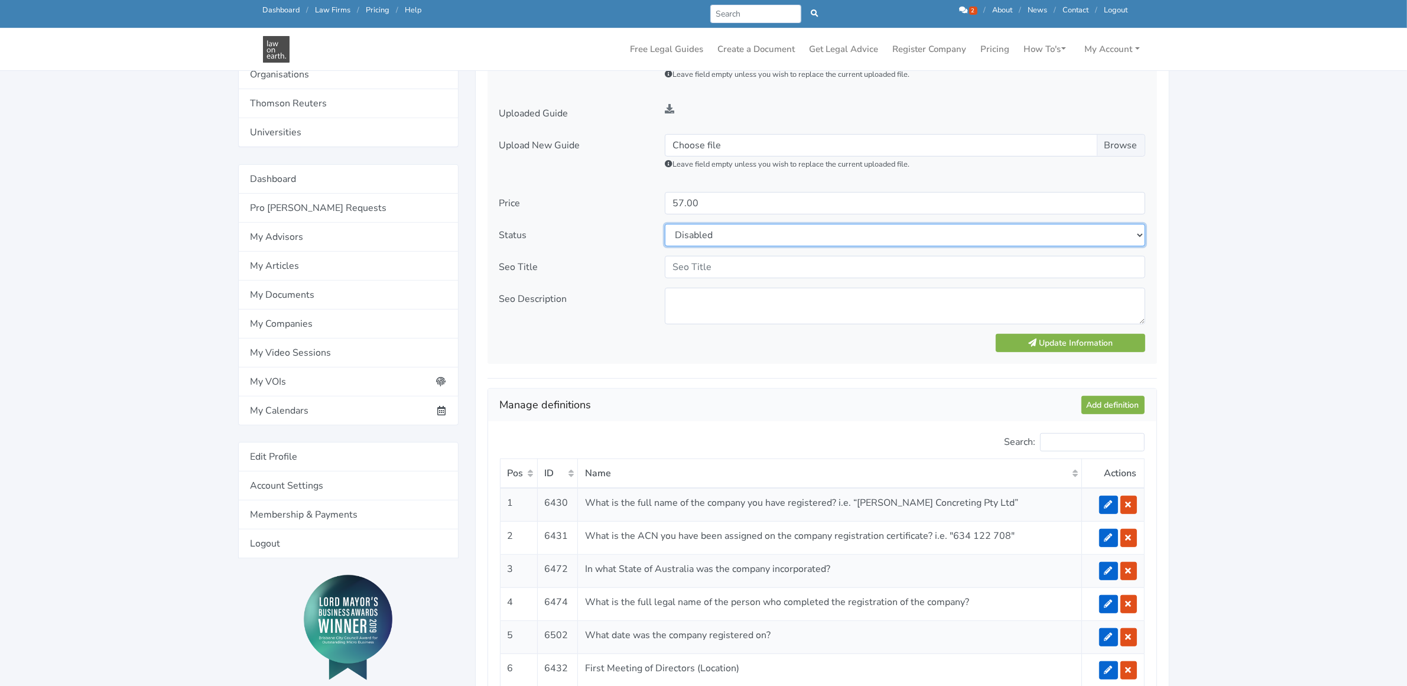
click at [693, 239] on select "Active Disabled" at bounding box center [905, 235] width 480 height 22
select select "1"
click at [665, 224] on select "Active Disabled" at bounding box center [905, 235] width 480 height 22
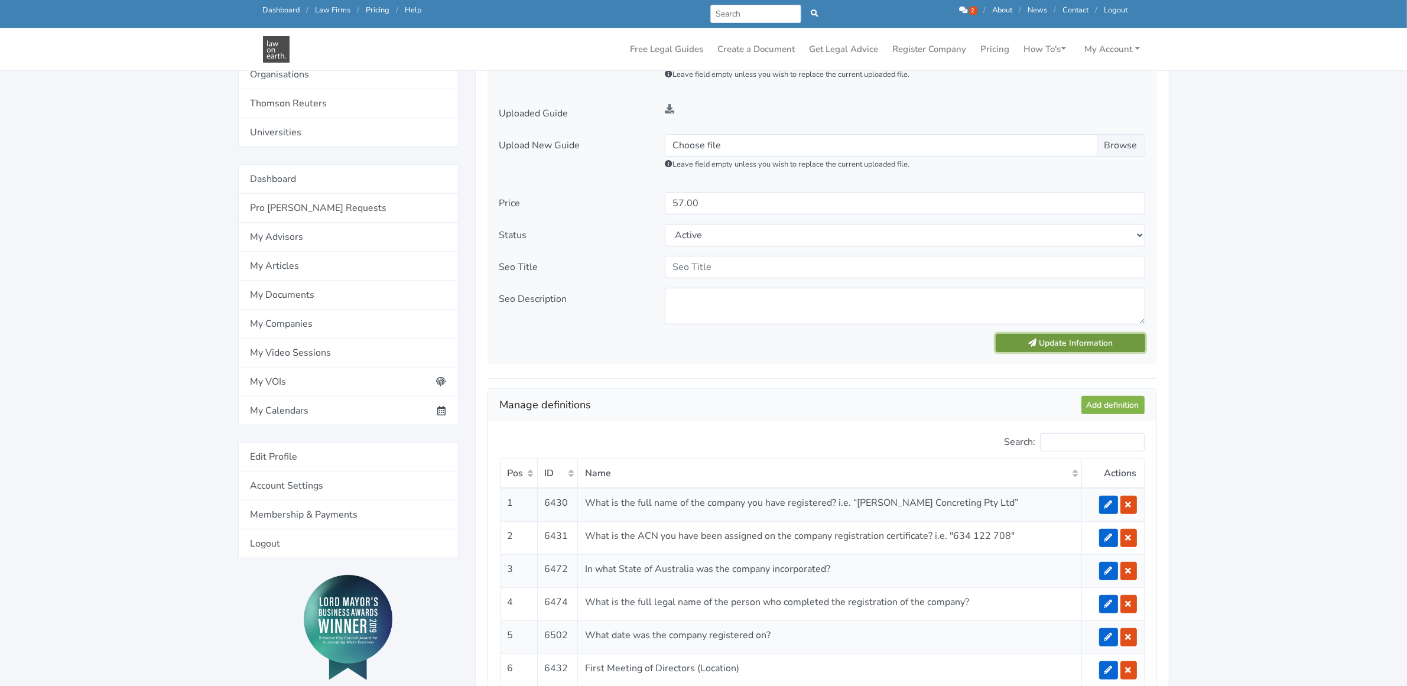
click at [1045, 340] on button "Update Information" at bounding box center [1070, 343] width 149 height 18
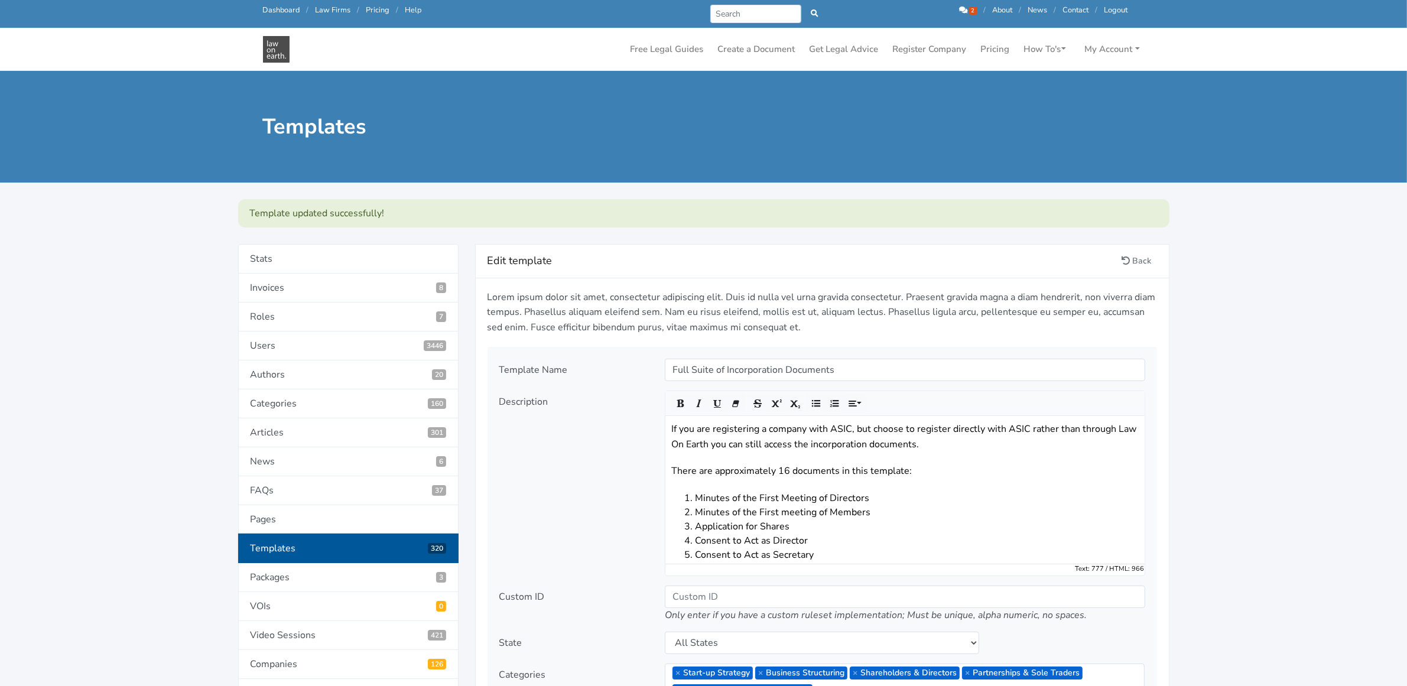
scroll to position [93, 0]
drag, startPoint x: 842, startPoint y: 369, endPoint x: 639, endPoint y: 364, distance: 203.3
click at [639, 364] on div "Template Name Full Suite of Incorporation Documents" at bounding box center [822, 370] width 662 height 22
click at [740, 17] on input "Search" at bounding box center [756, 14] width 92 height 18
paste input "Full Suite of Incorporation Documents"
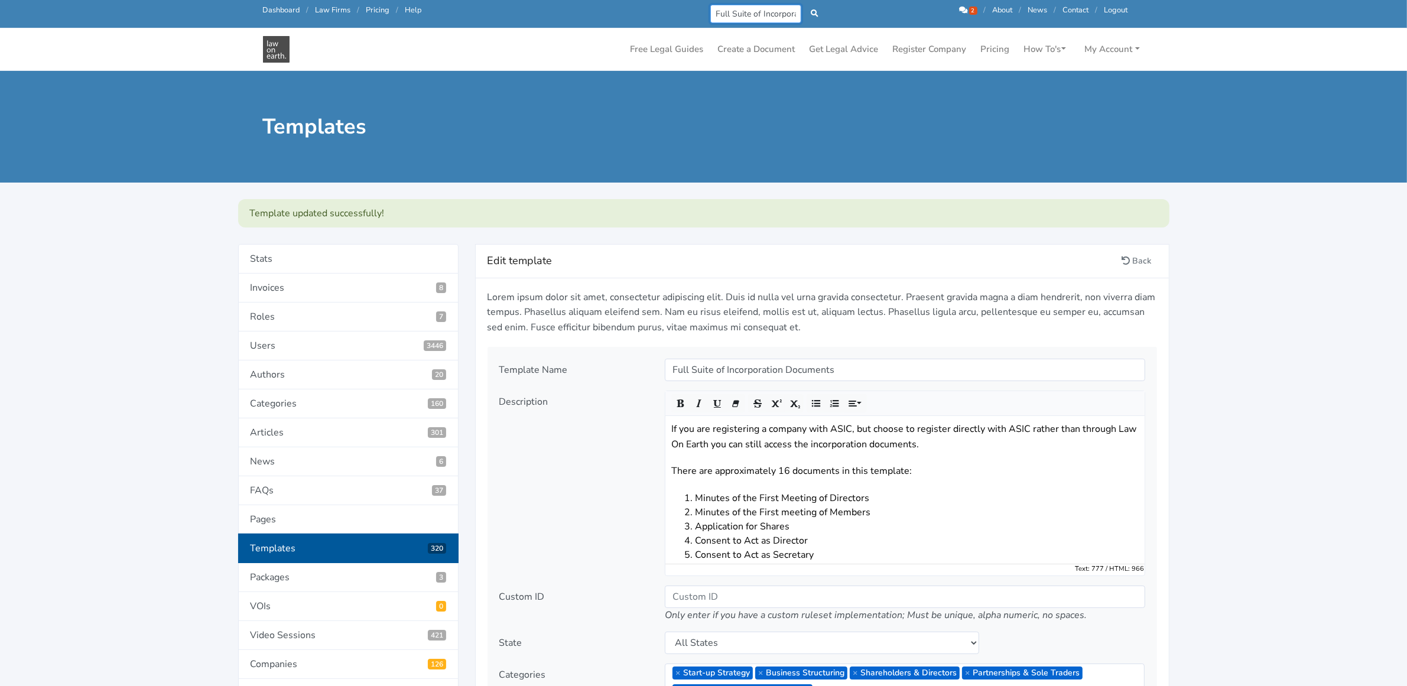
scroll to position [0, 58]
type input "Full Suite of Incorporation Documents"
click at [757, 47] on link "Full Suite of Incorporation Documents" at bounding box center [769, 46] width 126 height 11
